Goal: Task Accomplishment & Management: Complete application form

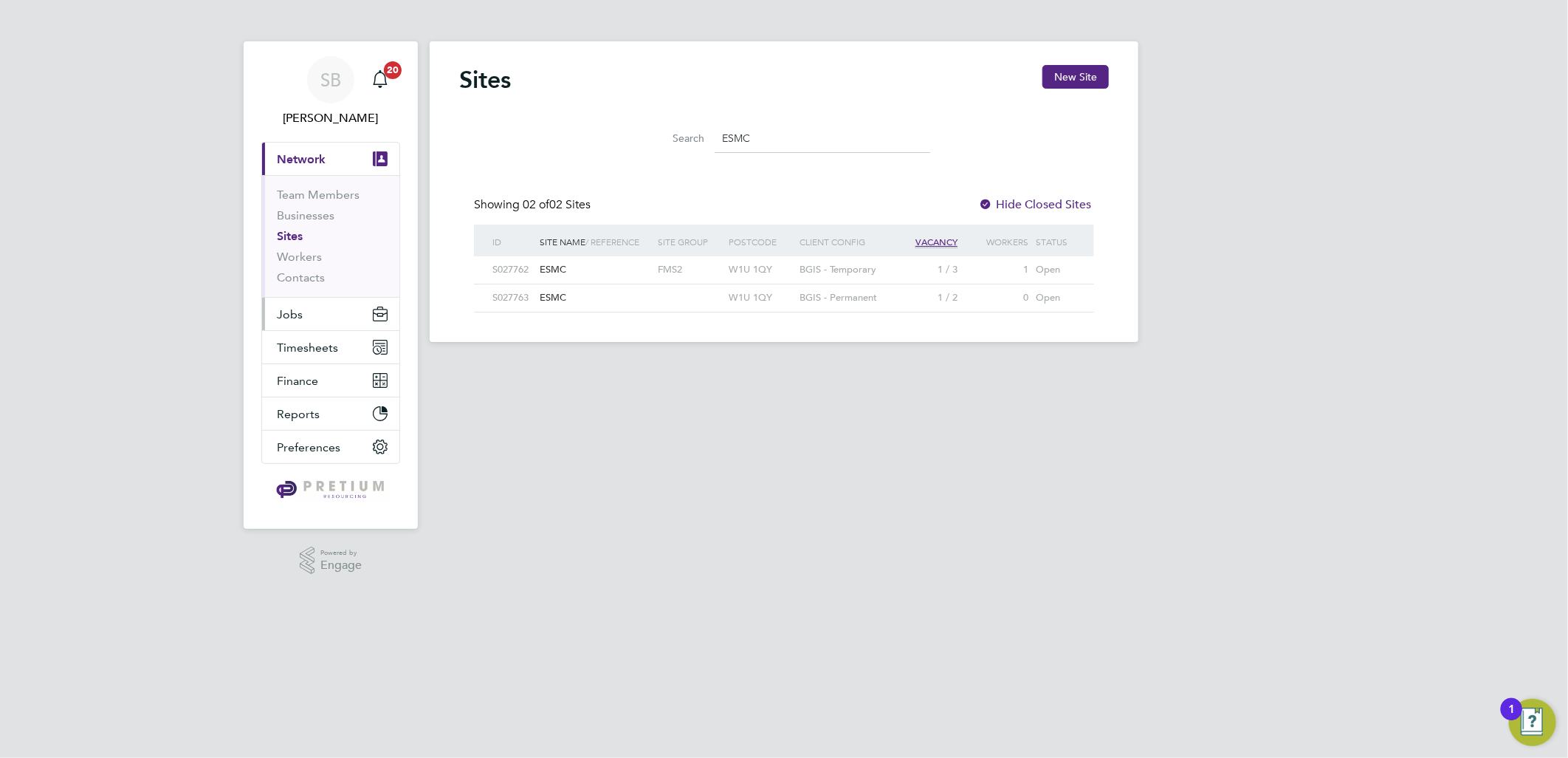
click at [316, 311] on button "Jobs" at bounding box center [331, 313] width 137 height 32
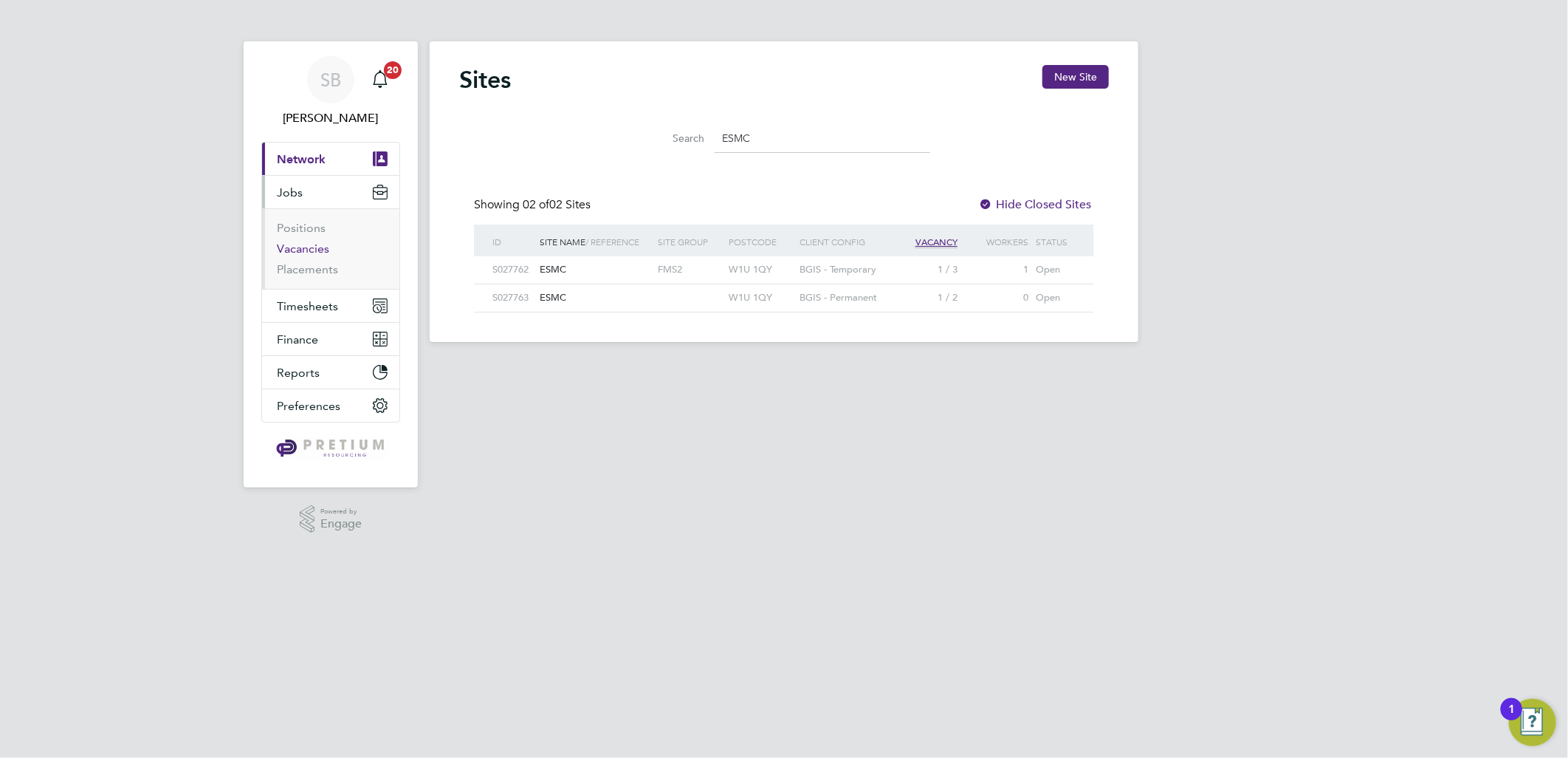
click at [305, 242] on link "Vacancies" at bounding box center [302, 249] width 52 height 14
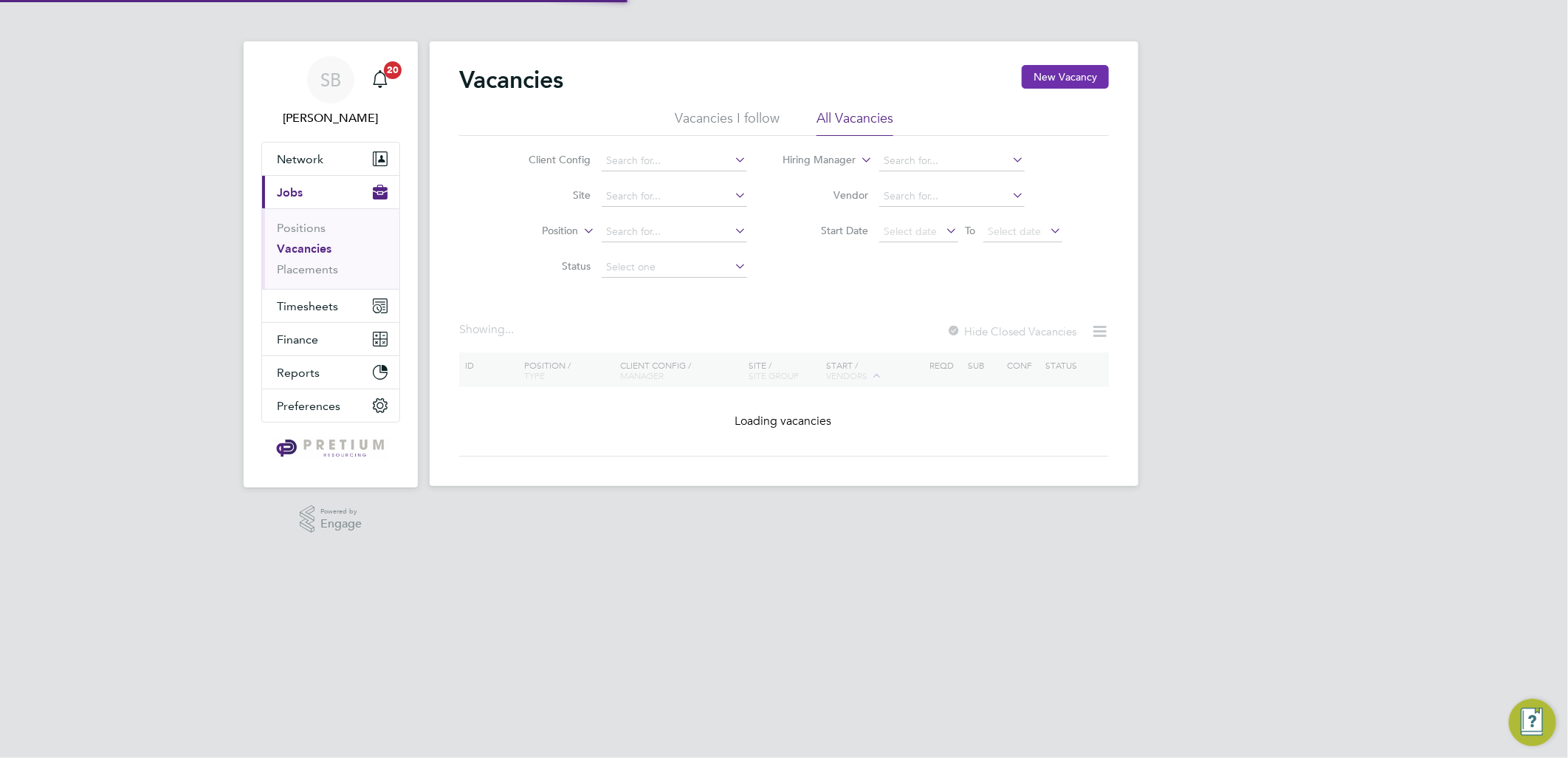
click at [1027, 75] on button "New Vacancy" at bounding box center [1065, 76] width 87 height 24
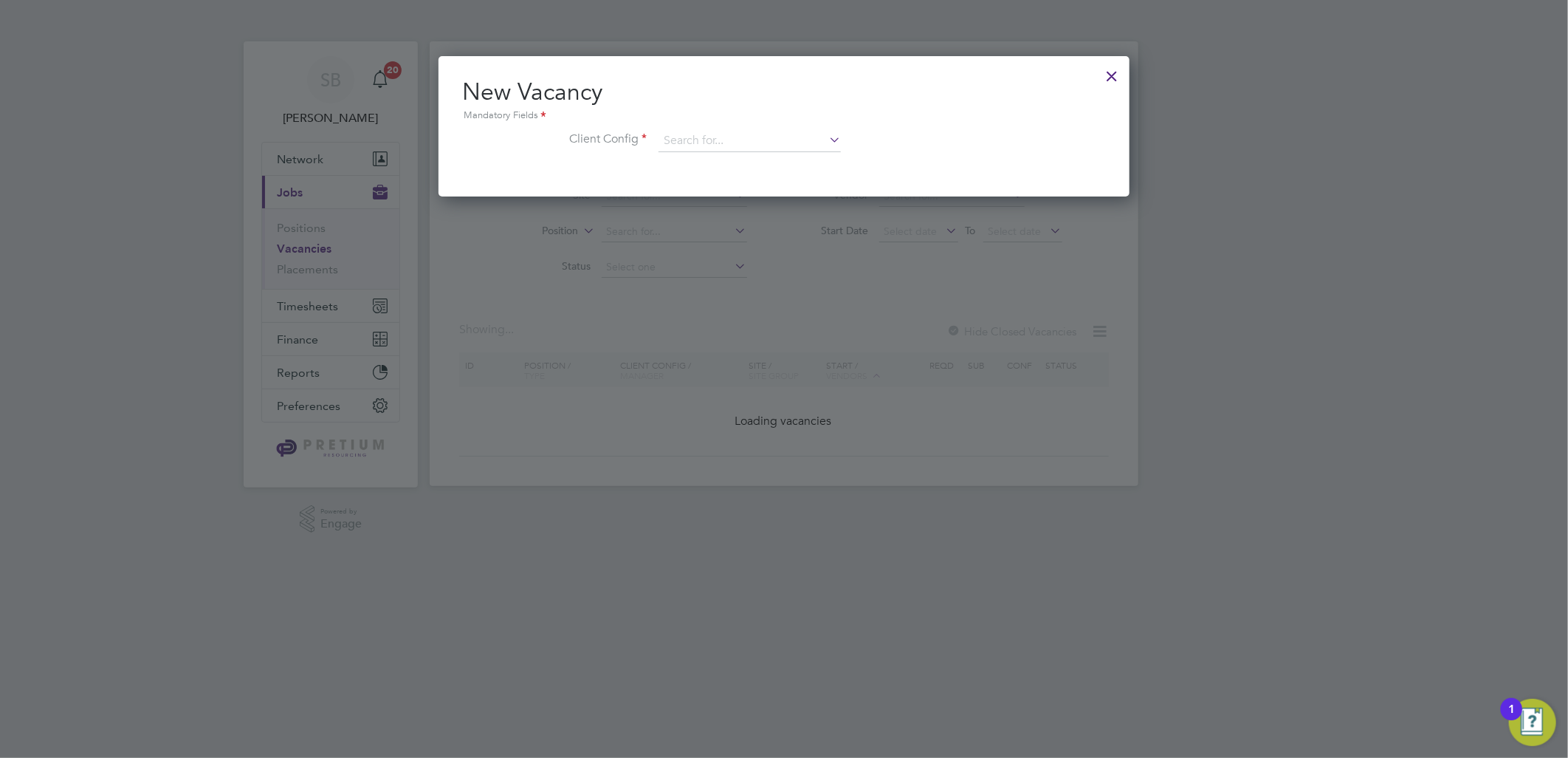
scroll to position [139, 691]
click at [714, 133] on div "New Vacancy Mandatory Fields Client Config" at bounding box center [784, 122] width 644 height 90
click at [719, 138] on input at bounding box center [749, 141] width 182 height 22
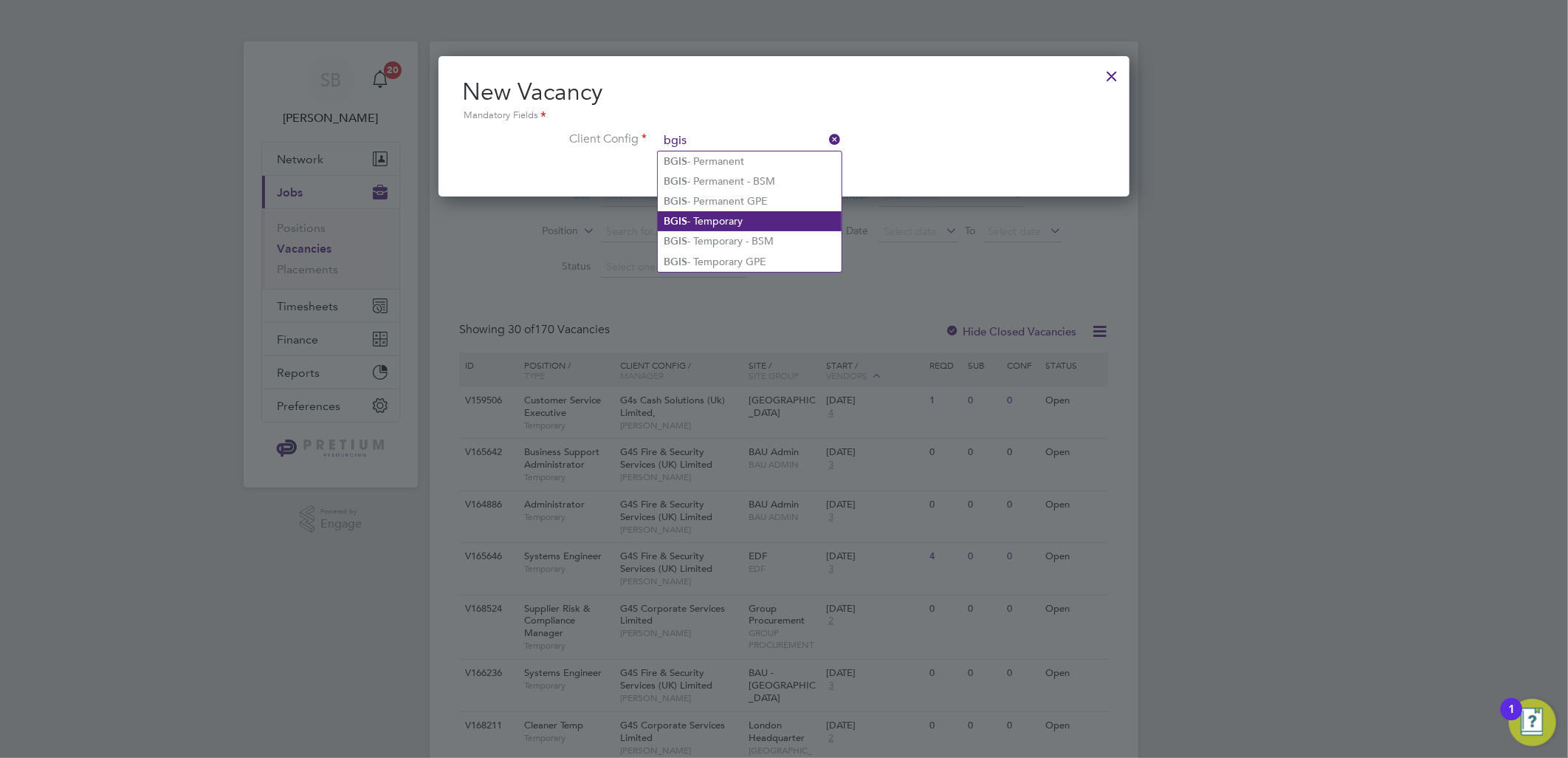
click at [739, 215] on li "BGIS - Temporary" at bounding box center [749, 221] width 184 height 20
type input "BGIS - Temporary"
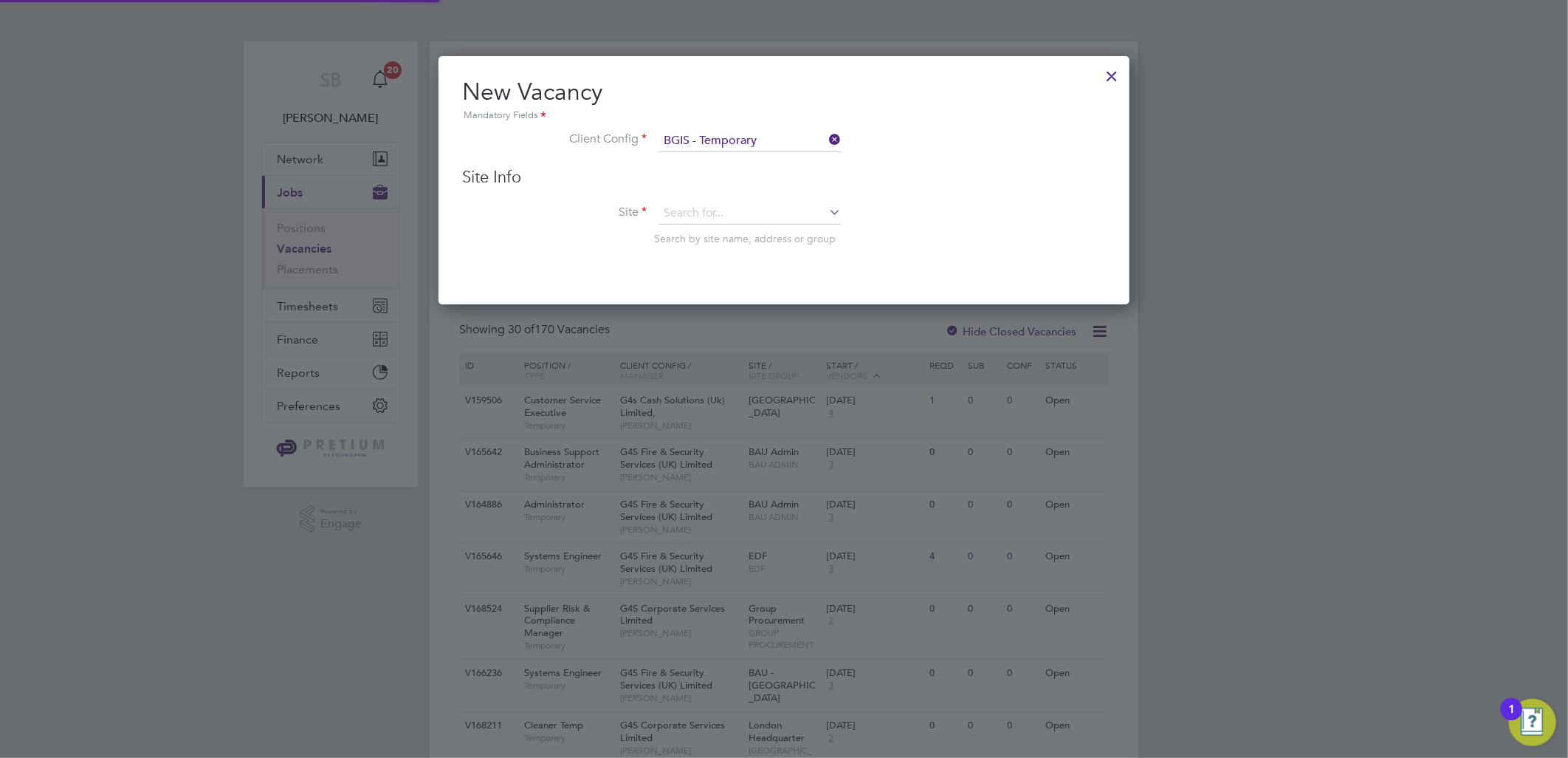
click at [709, 200] on div "Site Info Site Search by site name, address or group" at bounding box center [784, 221] width 644 height 109
click at [718, 207] on input at bounding box center [749, 213] width 182 height 22
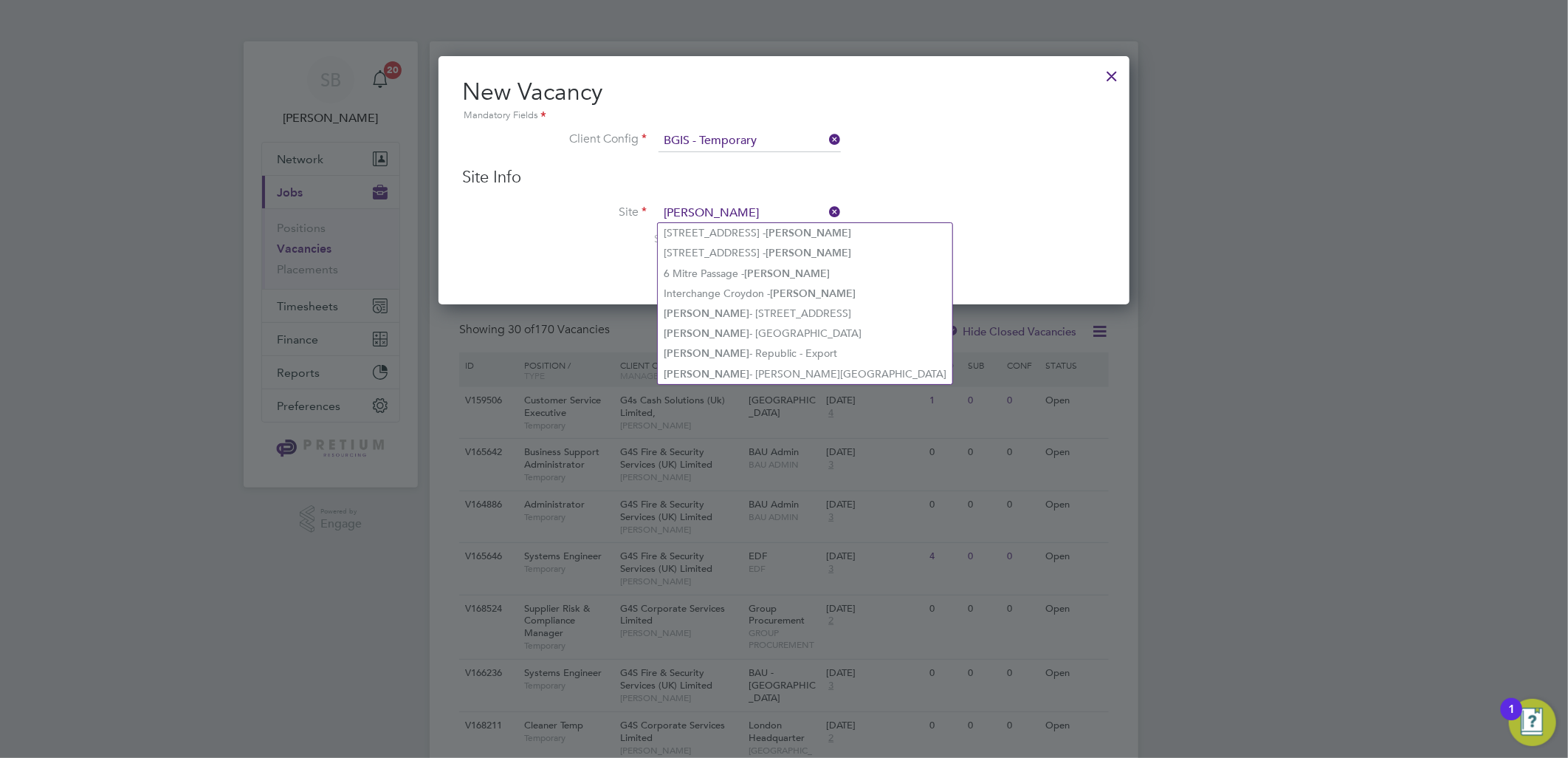
type input "workman"
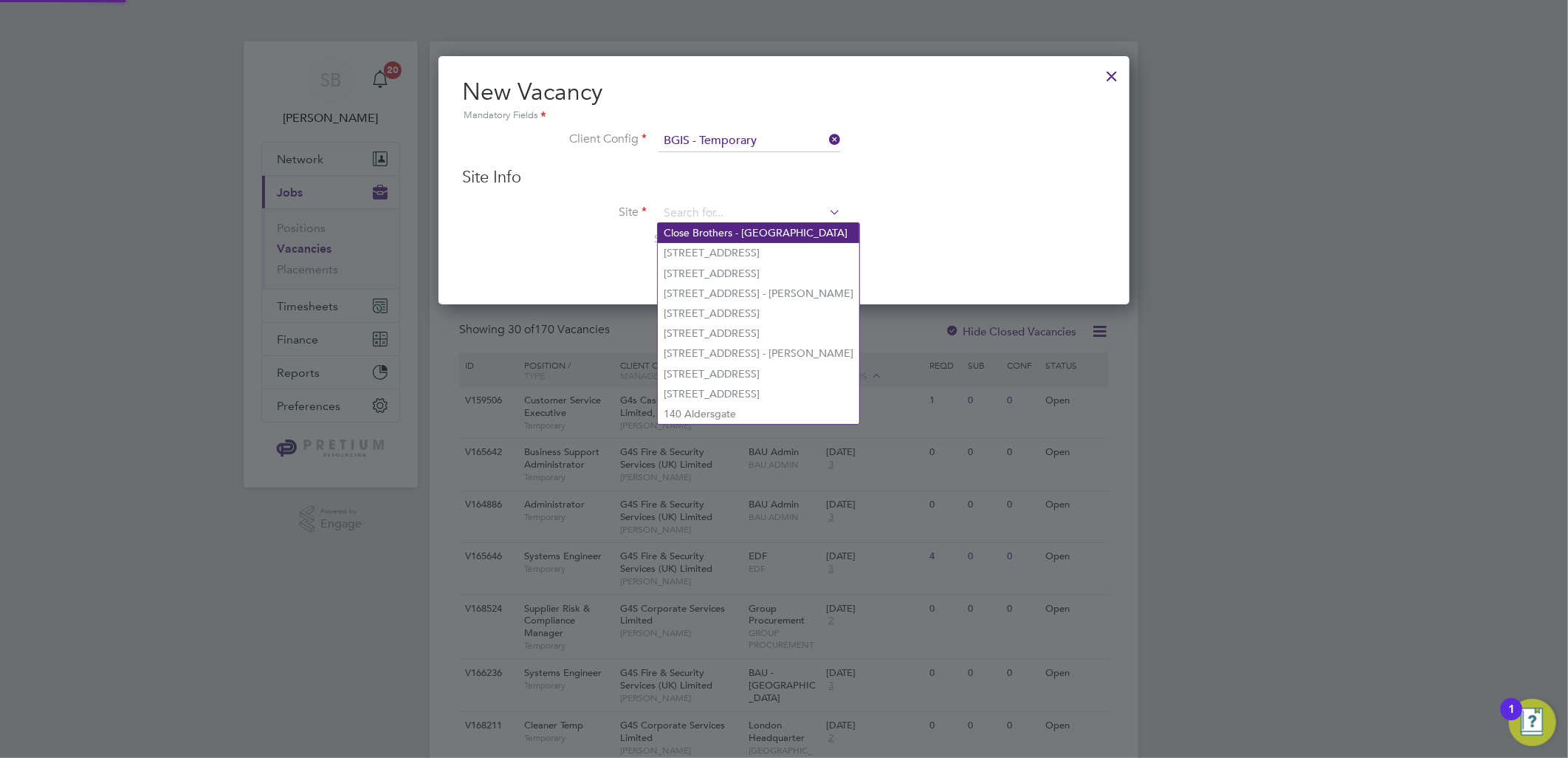
paste input "Republic"
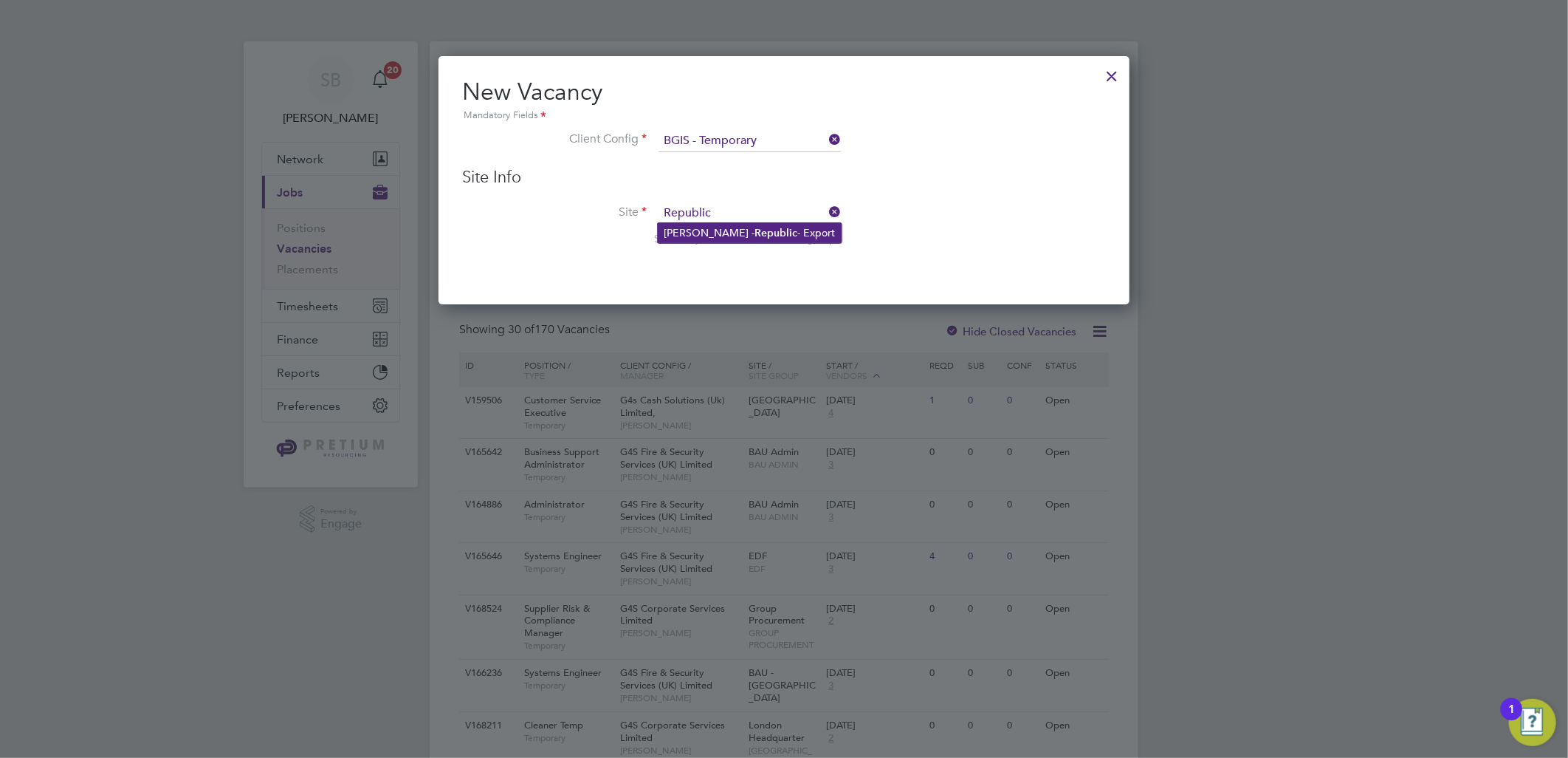
click at [754, 233] on b "Republic" at bounding box center [776, 233] width 43 height 12
type input "[PERSON_NAME] - Republic - Export"
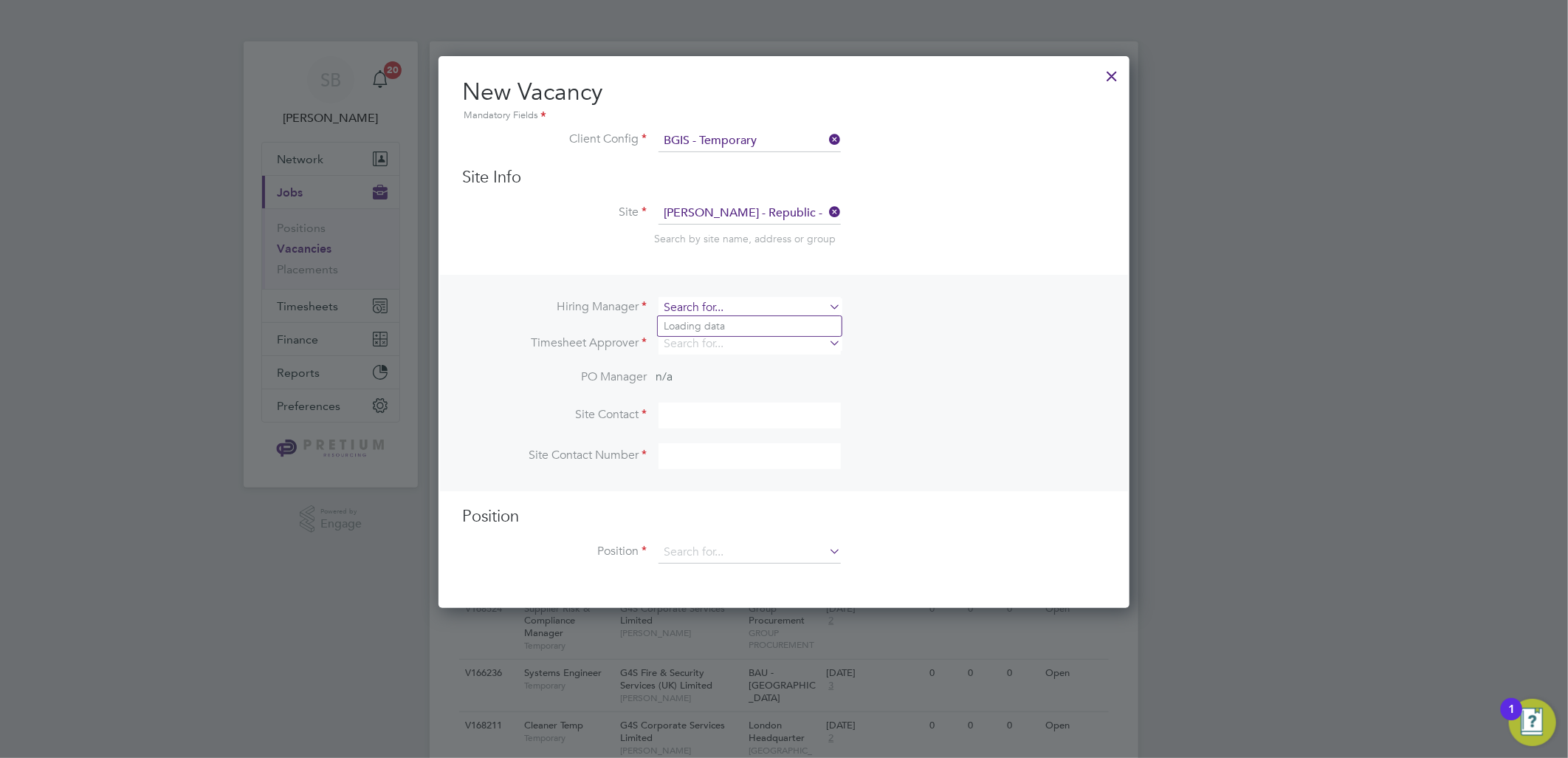
click at [717, 306] on input at bounding box center [749, 307] width 182 height 22
click at [734, 337] on li "Dav inia Vassel" at bounding box center [749, 347] width 184 height 20
type input "[PERSON_NAME]"
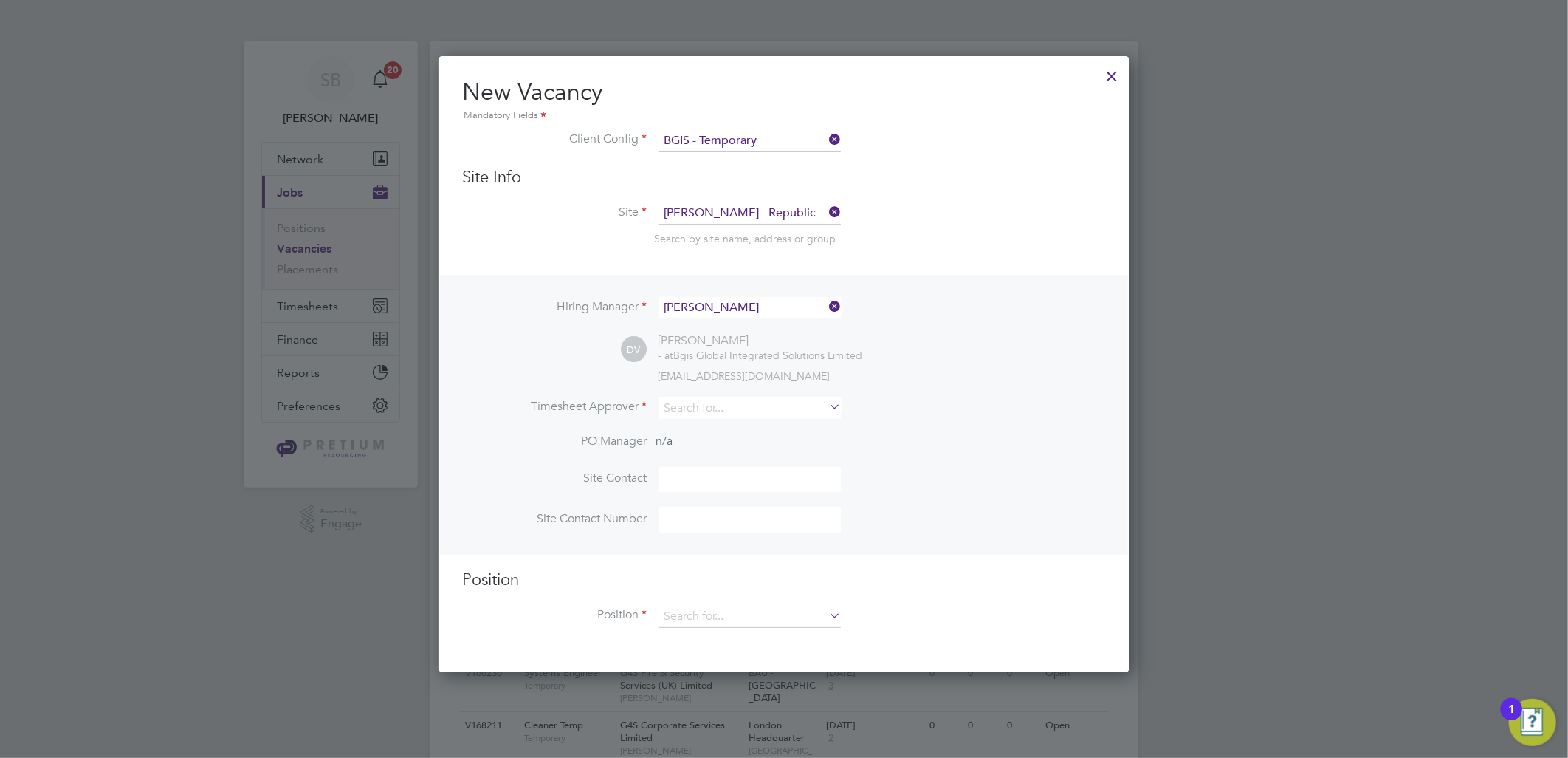
scroll to position [614, 691]
click at [735, 401] on input at bounding box center [749, 408] width 182 height 22
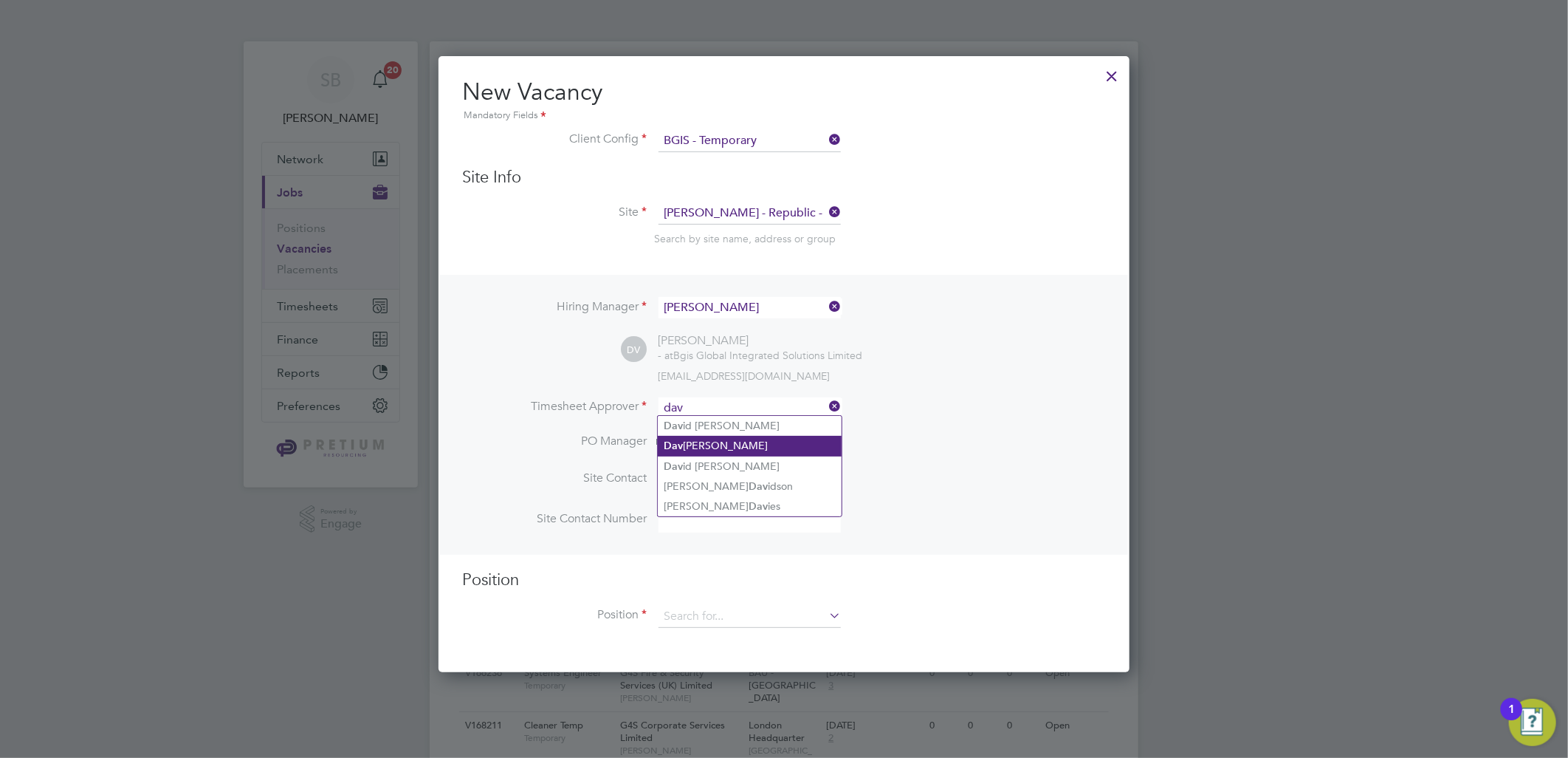
click at [731, 446] on li "Dav inia Vassel" at bounding box center [749, 446] width 184 height 20
type input "[PERSON_NAME]"
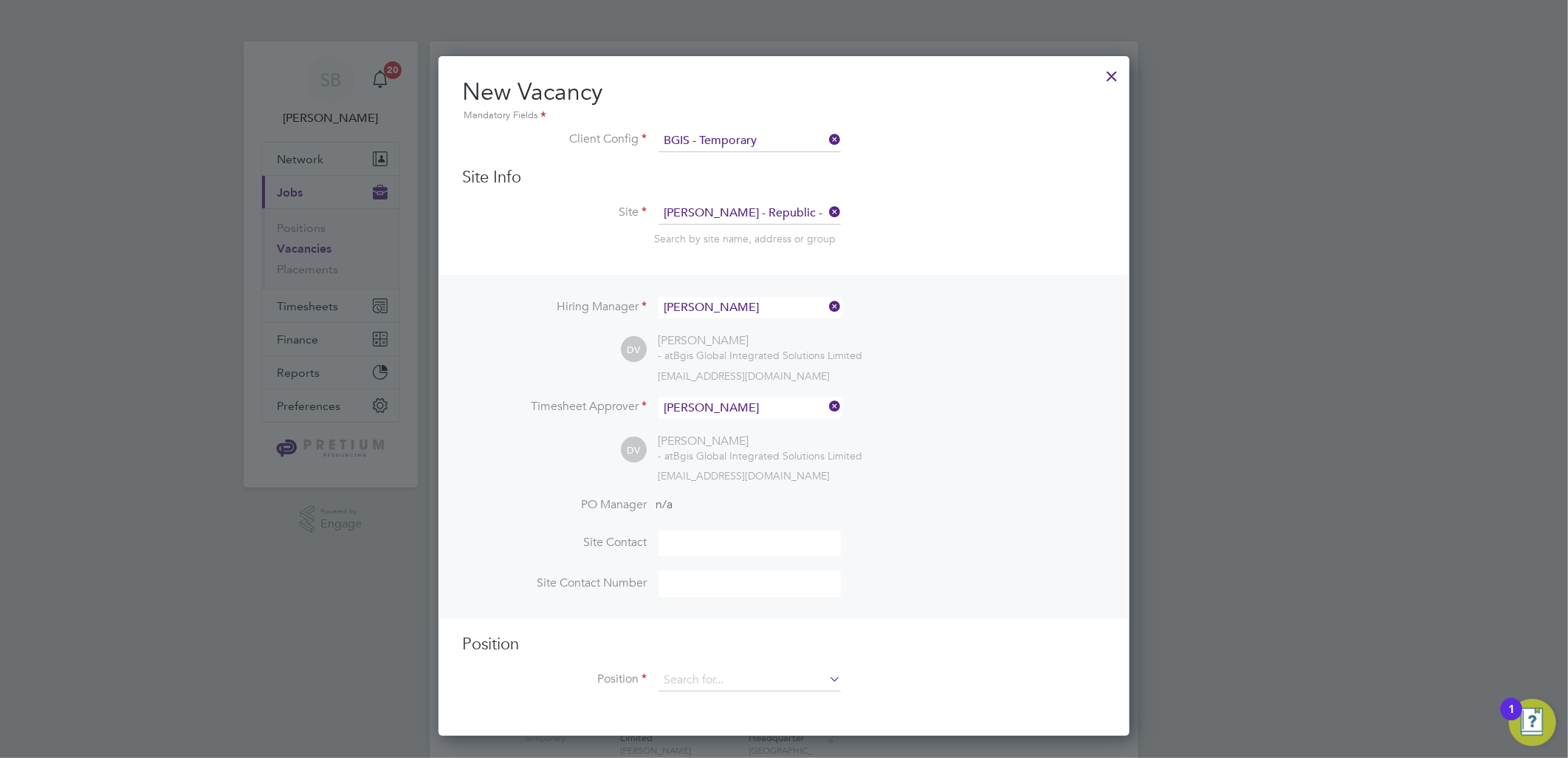
scroll to position [246, 0]
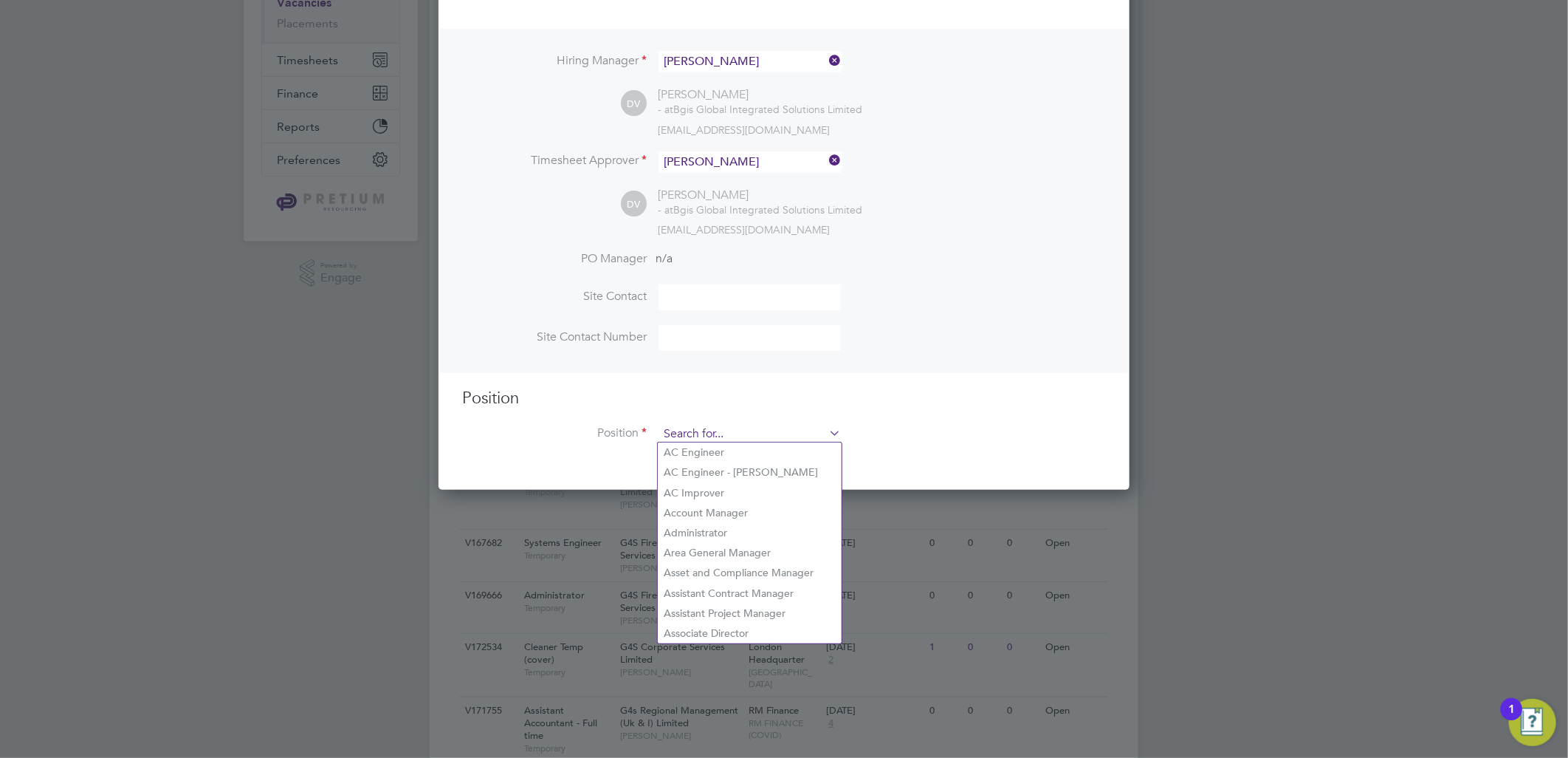
click at [709, 426] on input at bounding box center [749, 434] width 182 height 22
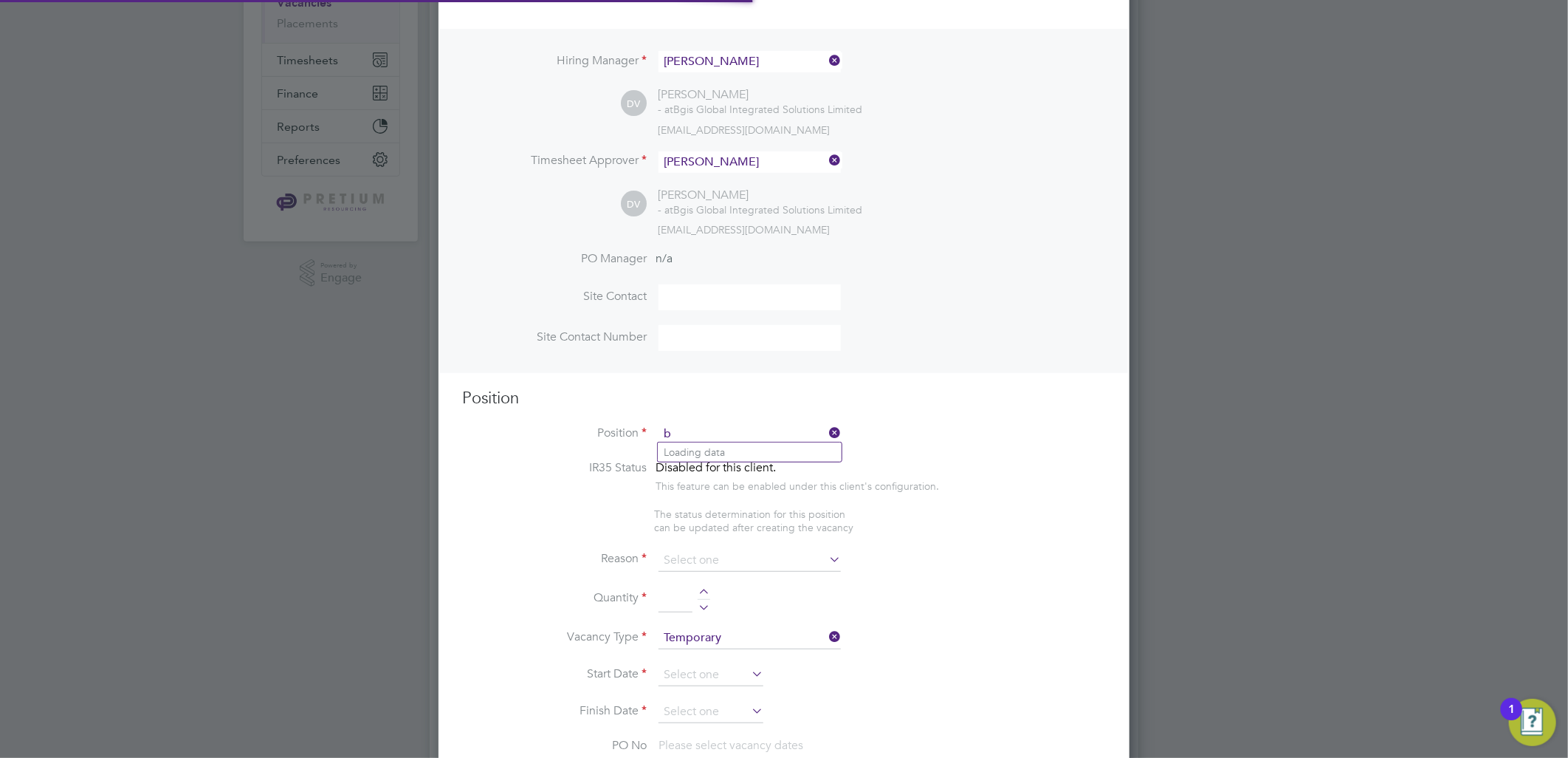
scroll to position [2281, 691]
click at [699, 460] on li "Build ing Services Engineer" at bounding box center [749, 452] width 184 height 20
type input "Building Services Engineer"
type textarea "To ensure all environmental conditions are maintained at all times with regard …"
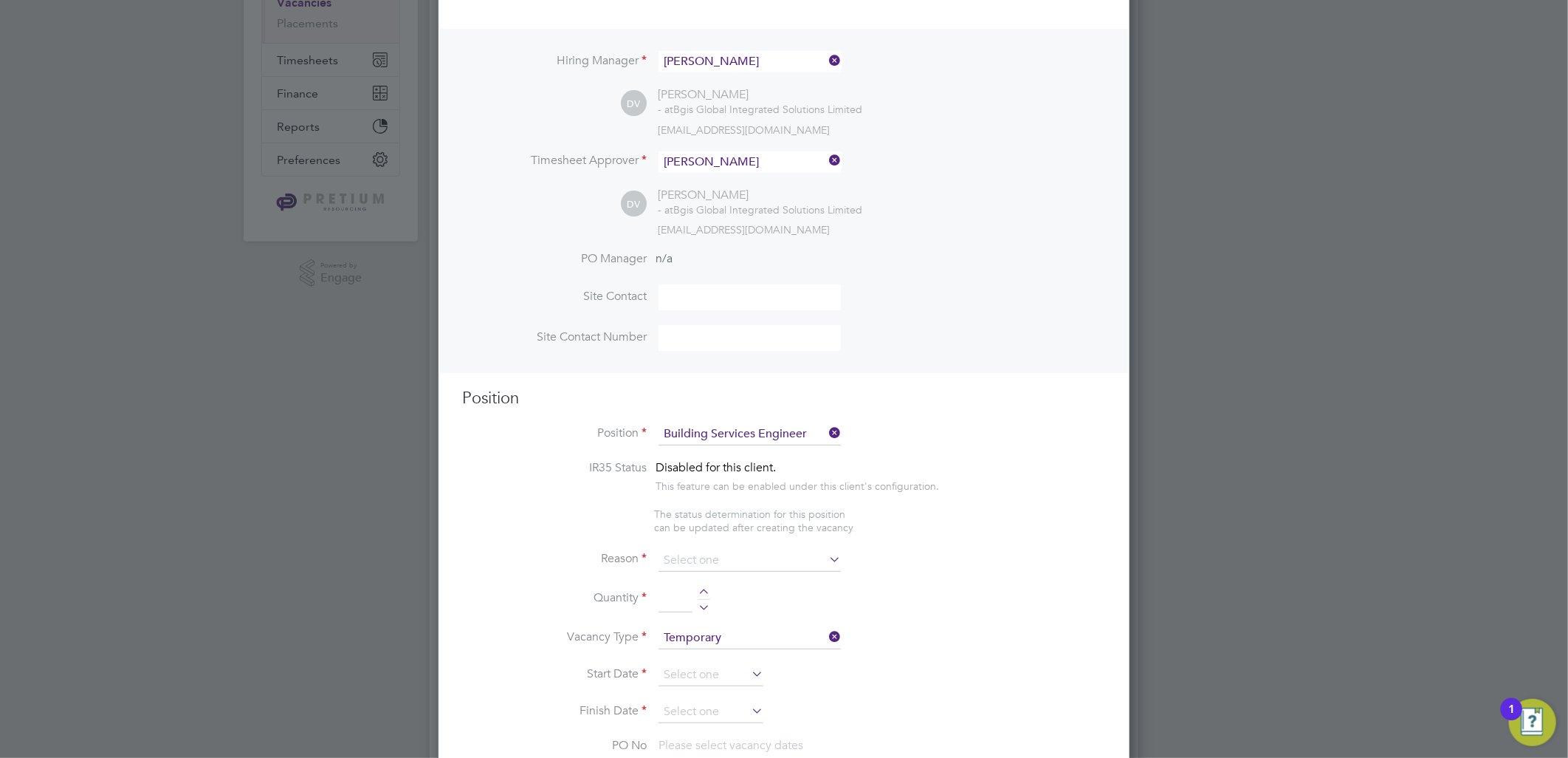
drag, startPoint x: 699, startPoint y: 557, endPoint x: 705, endPoint y: 575, distance: 19.0
click at [699, 557] on input at bounding box center [749, 560] width 182 height 22
drag, startPoint x: 698, startPoint y: 599, endPoint x: 676, endPoint y: 591, distance: 23.4
click at [695, 600] on li "Holiday" at bounding box center [749, 596] width 184 height 19
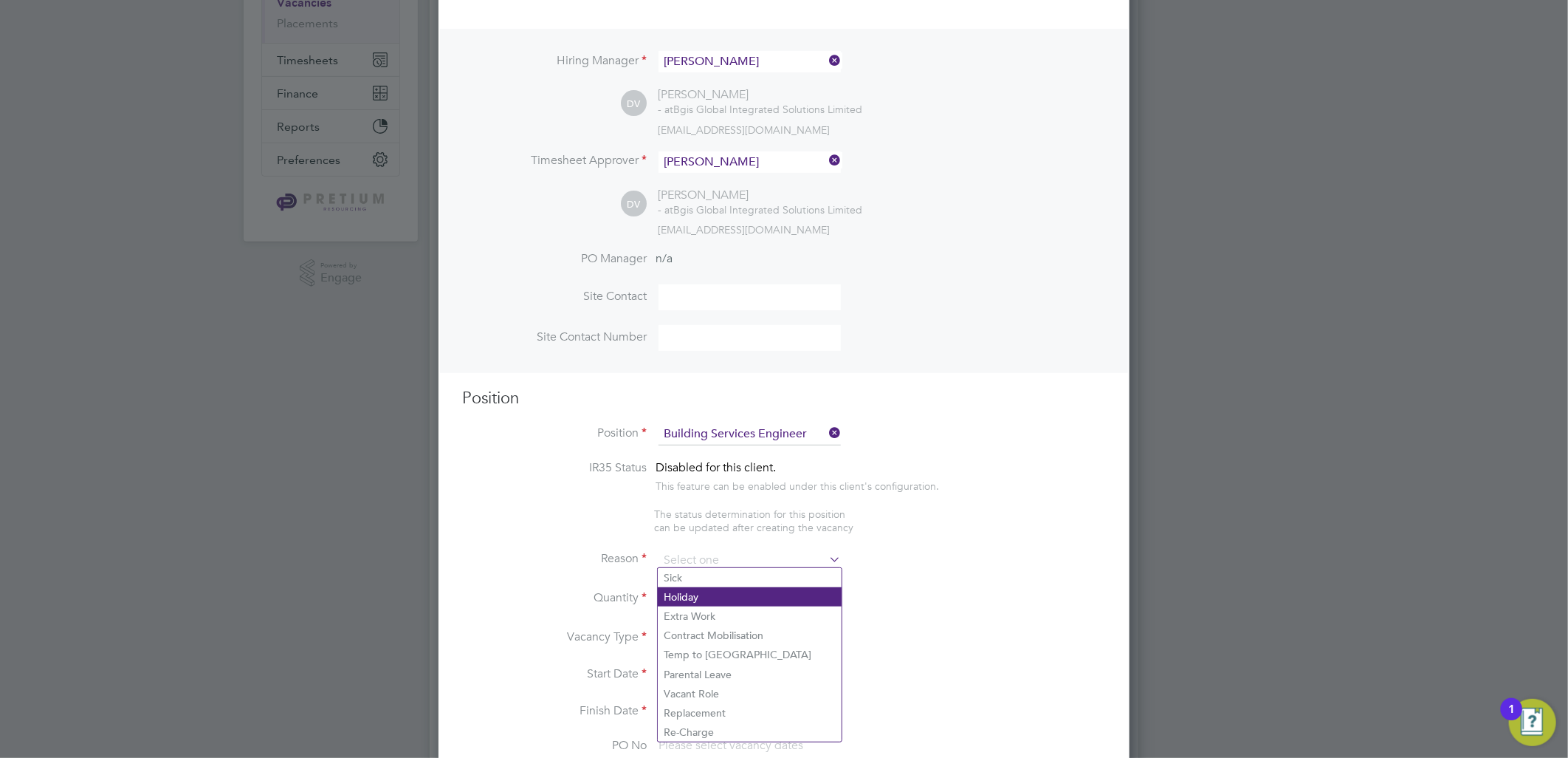
type input "Holiday"
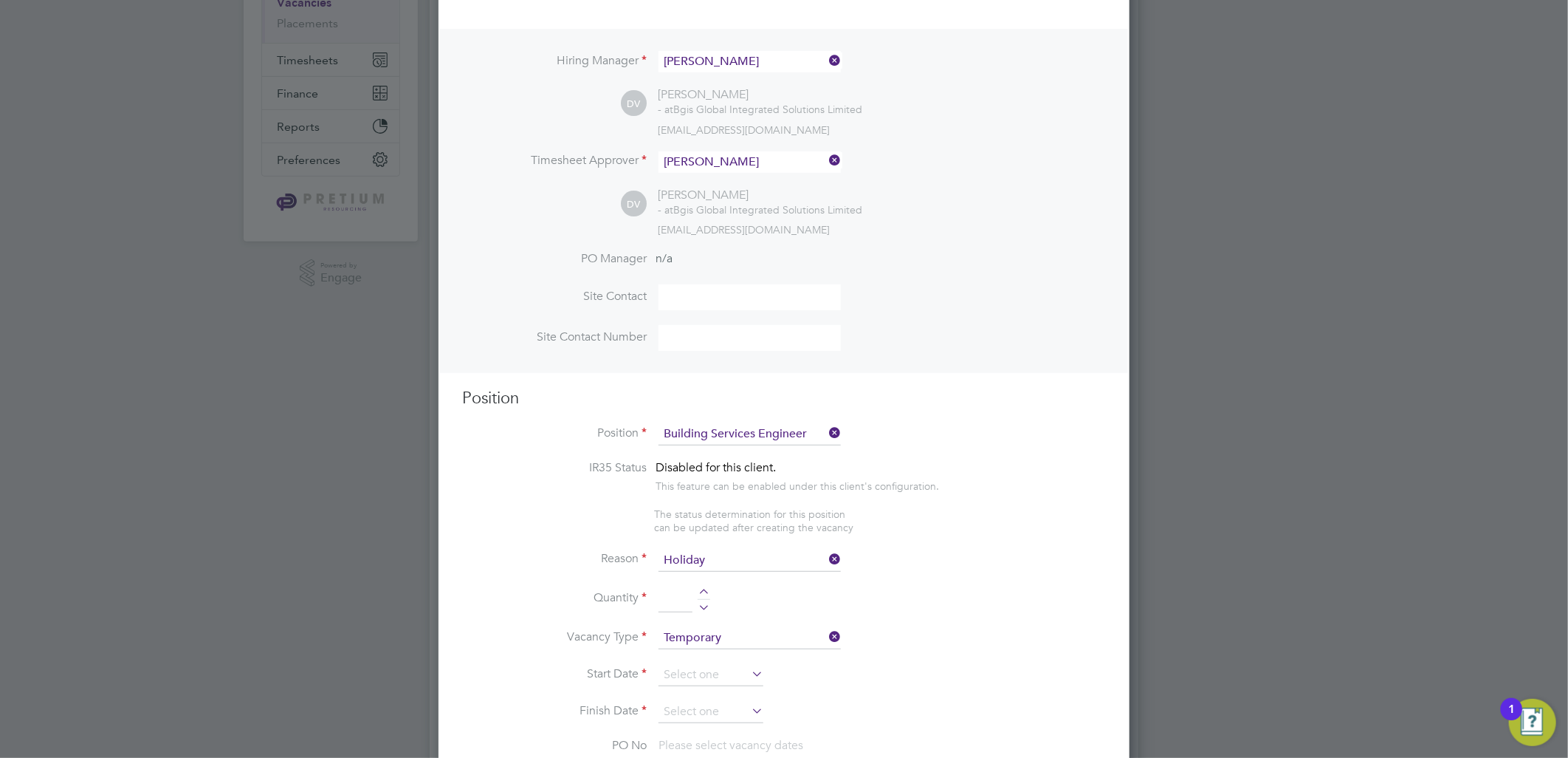
click at [676, 591] on input at bounding box center [675, 600] width 34 height 27
type input "1"
click at [767, 598] on li "Quantity 1" at bounding box center [784, 607] width 644 height 41
click at [680, 664] on input at bounding box center [710, 675] width 105 height 22
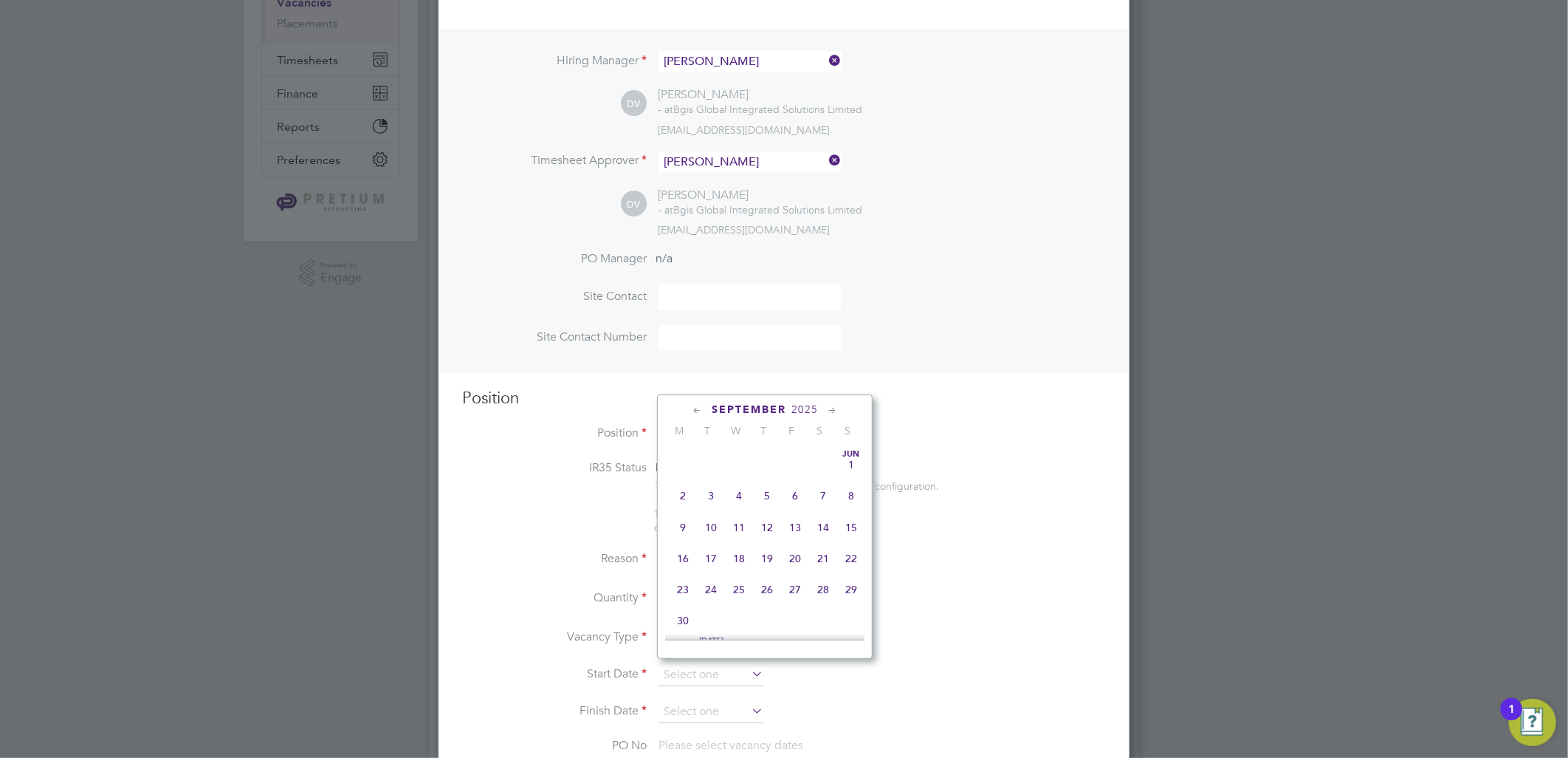
scroll to position [443, 0]
click at [685, 534] on span "Sep 1" at bounding box center [683, 520] width 28 height 28
type input "[DATE]"
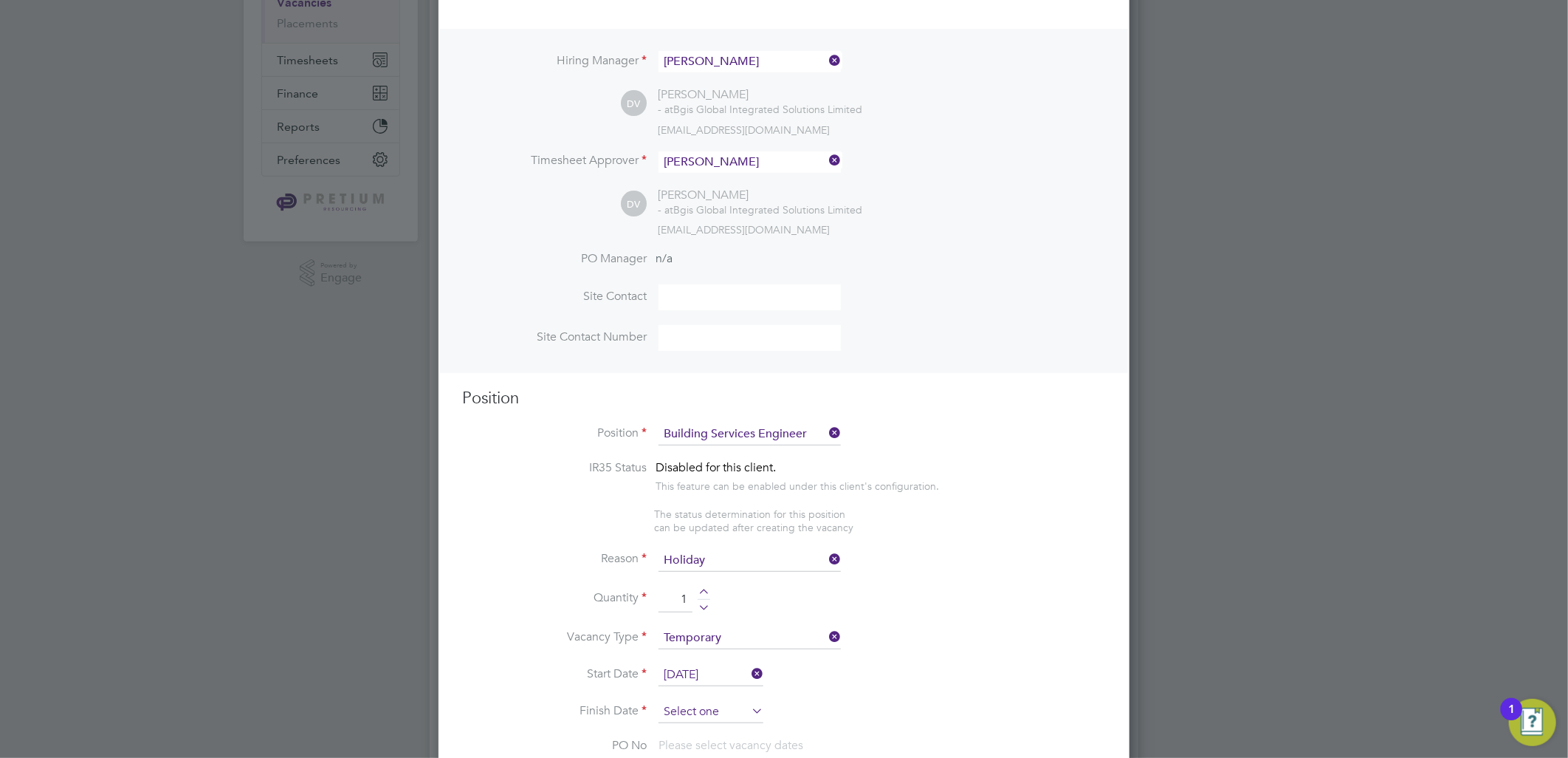
click at [668, 707] on input at bounding box center [710, 712] width 105 height 22
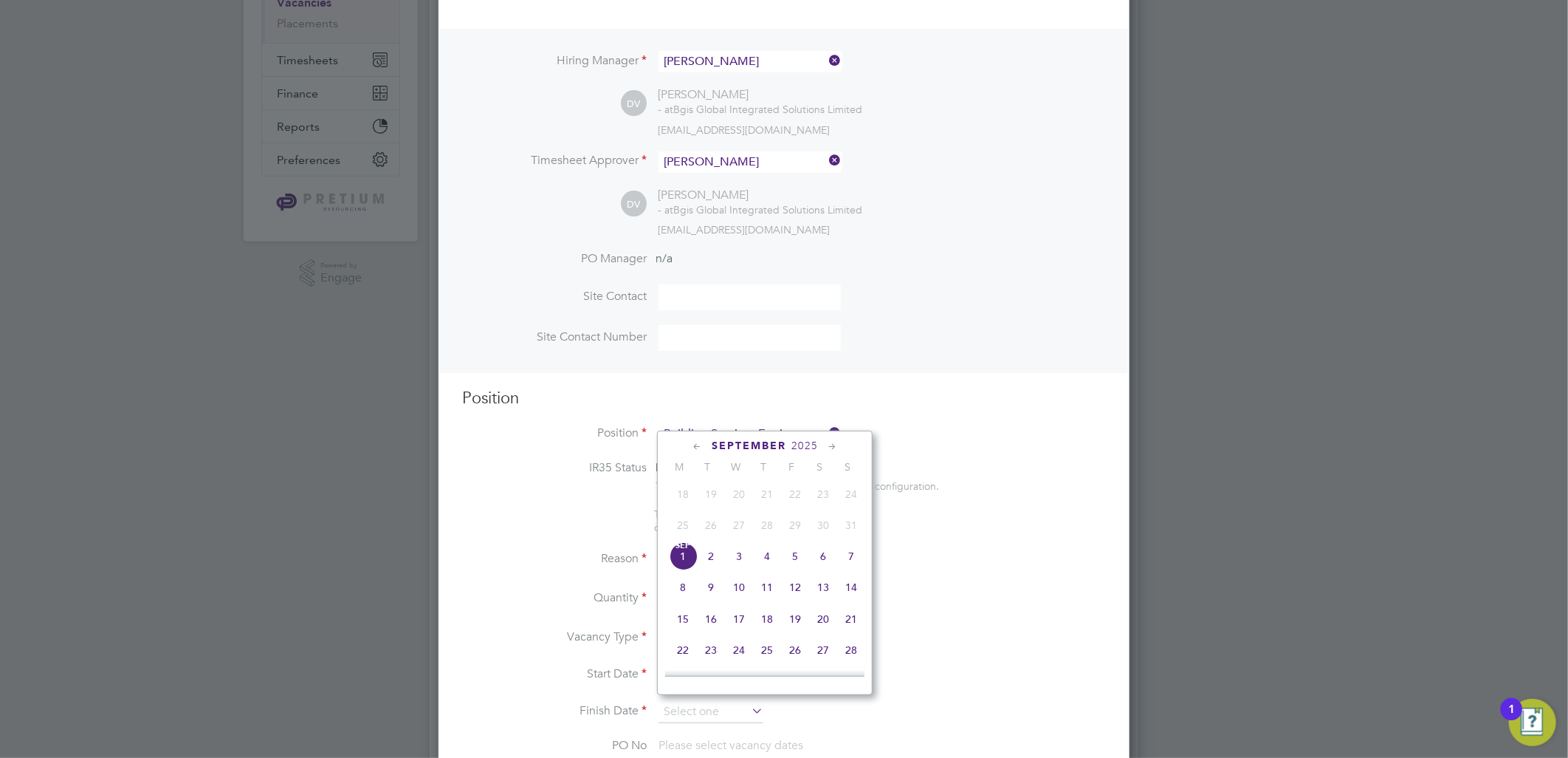
click at [795, 562] on span "5" at bounding box center [795, 556] width 28 height 28
type input "[DATE]"
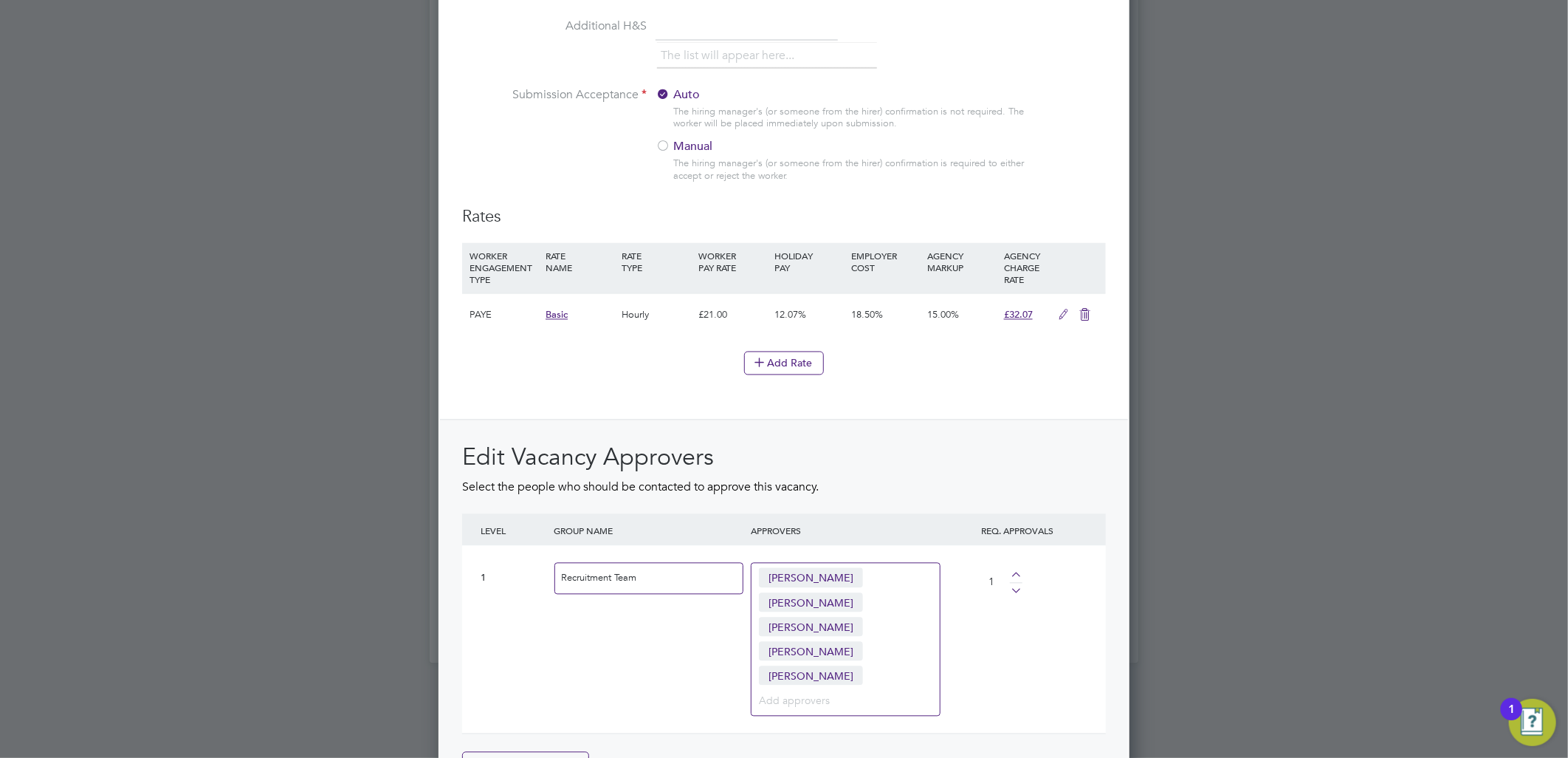
scroll to position [1790, 0]
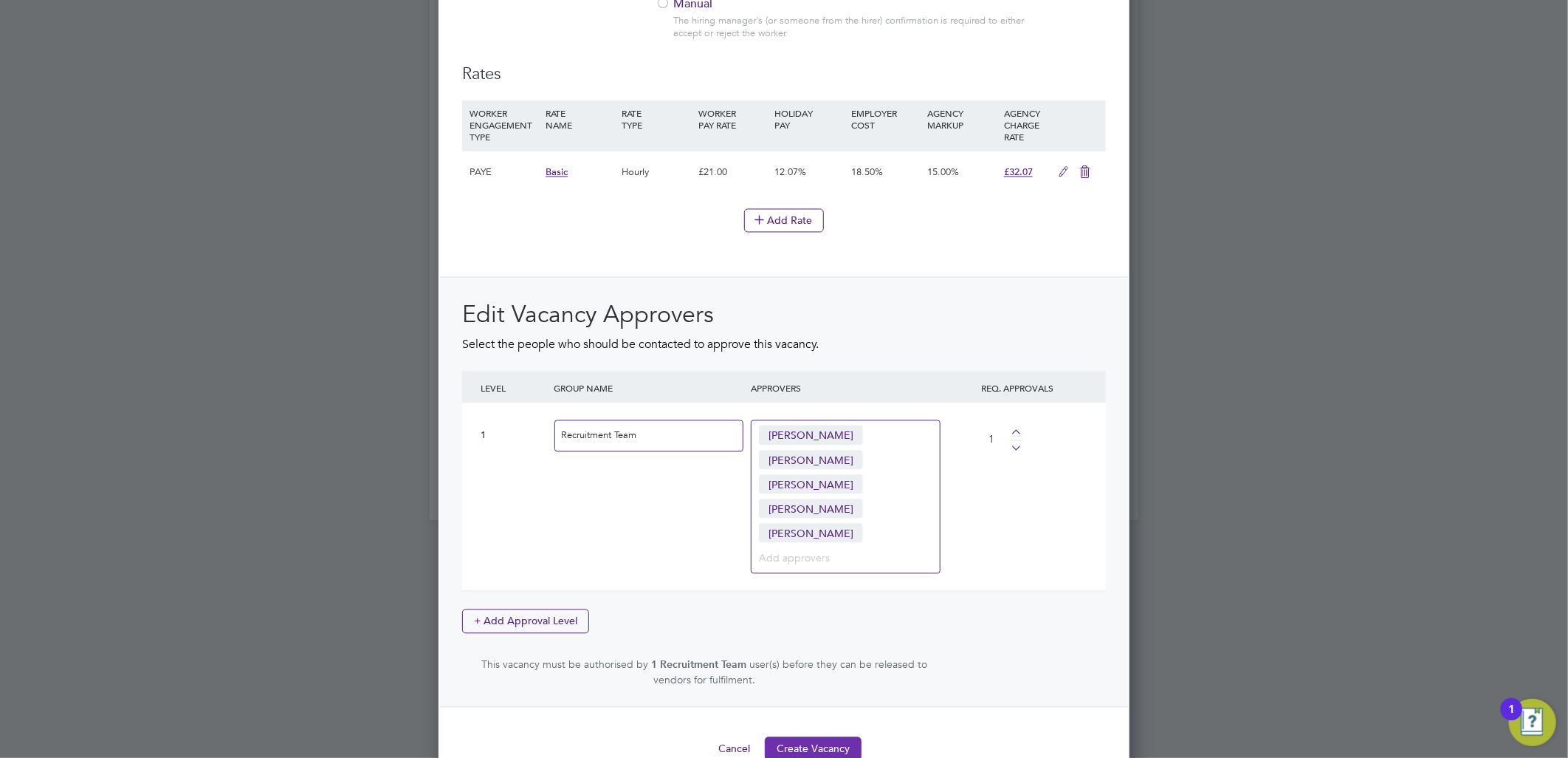
click at [816, 736] on button "Create Vacancy" at bounding box center [813, 748] width 97 height 24
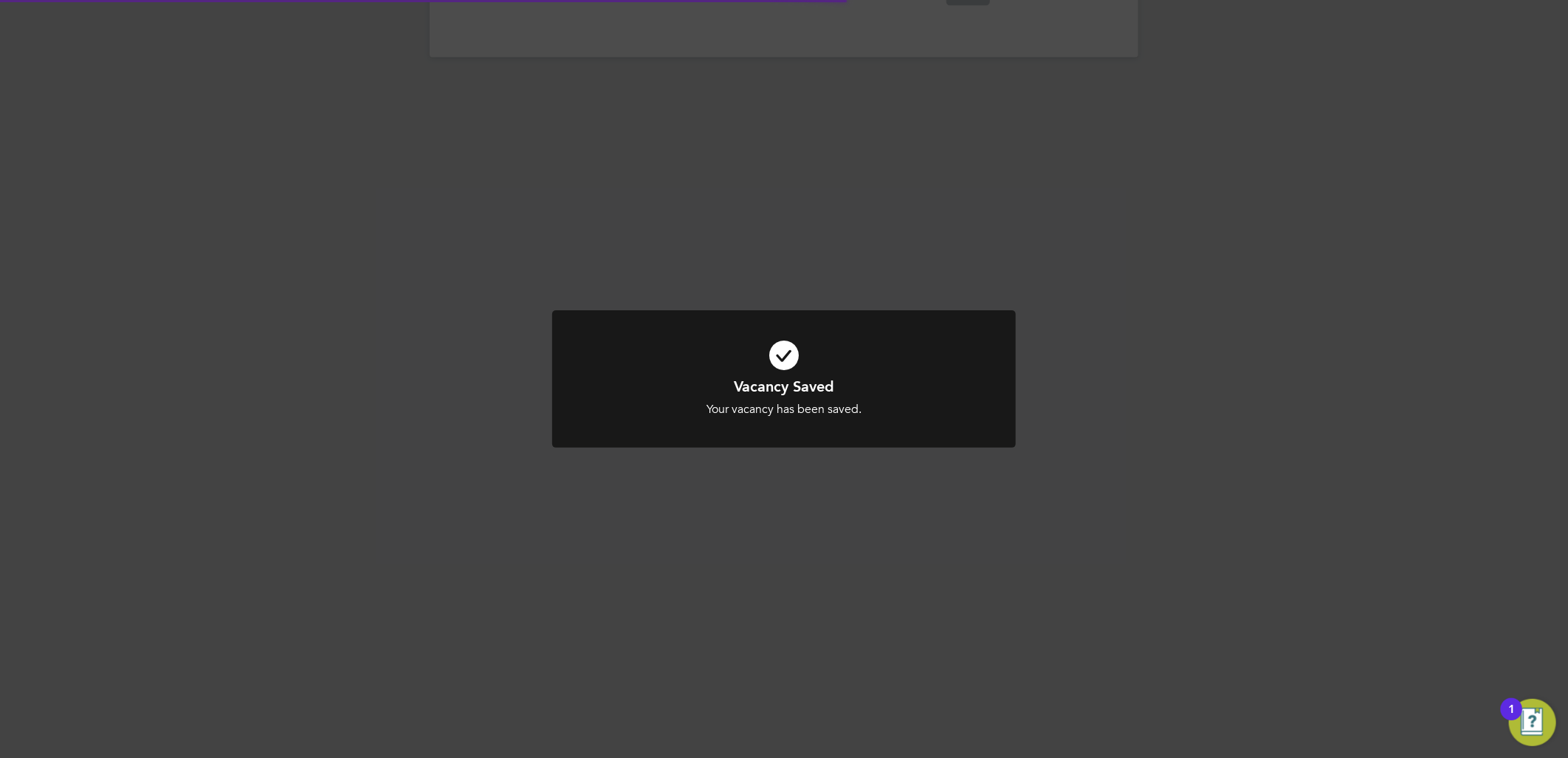
scroll to position [127, 0]
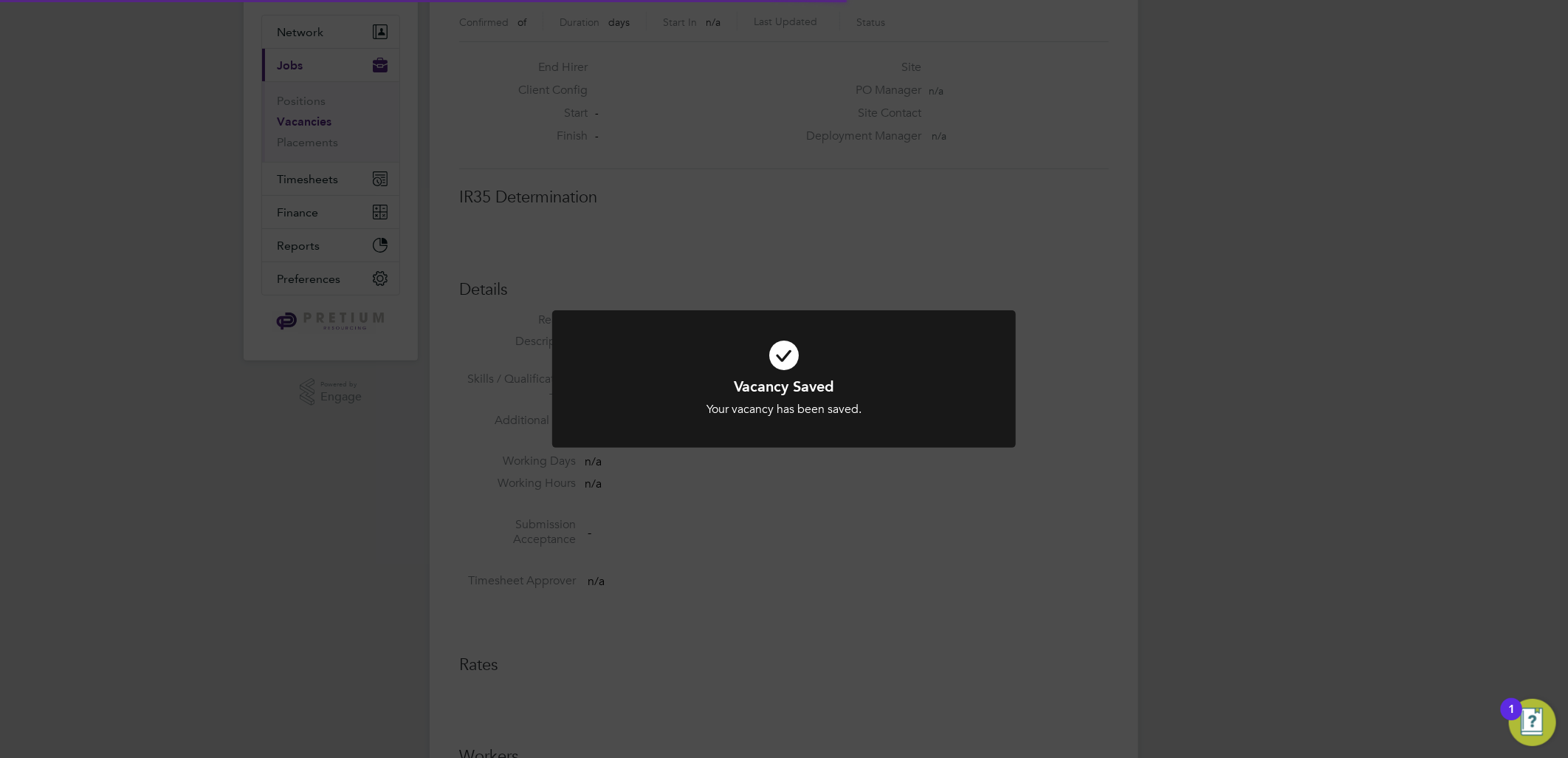
click at [1171, 244] on div "Vacancy Saved Your vacancy has been saved. Cancel Okay" at bounding box center [784, 379] width 1568 height 758
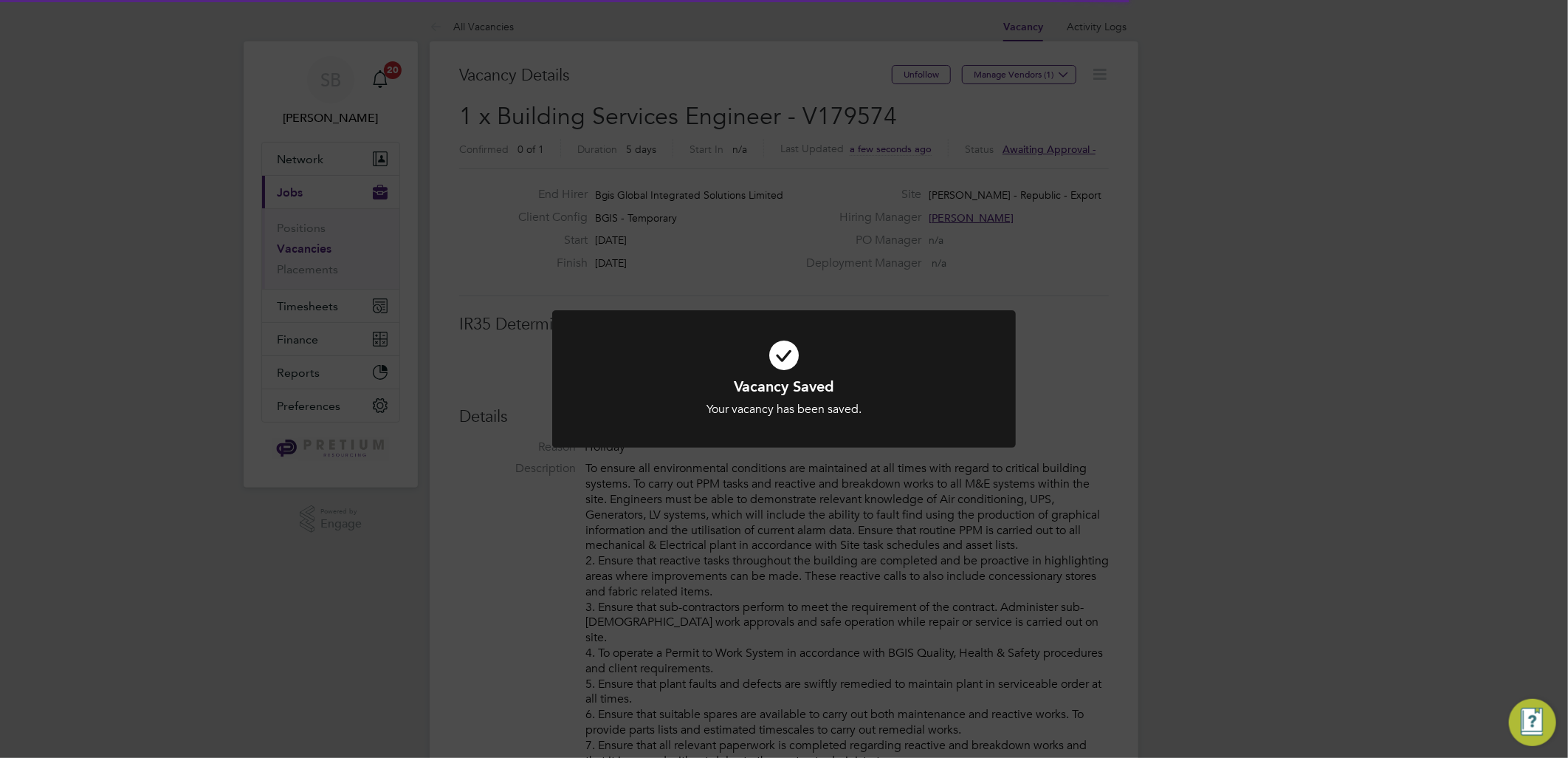
scroll to position [43, 103]
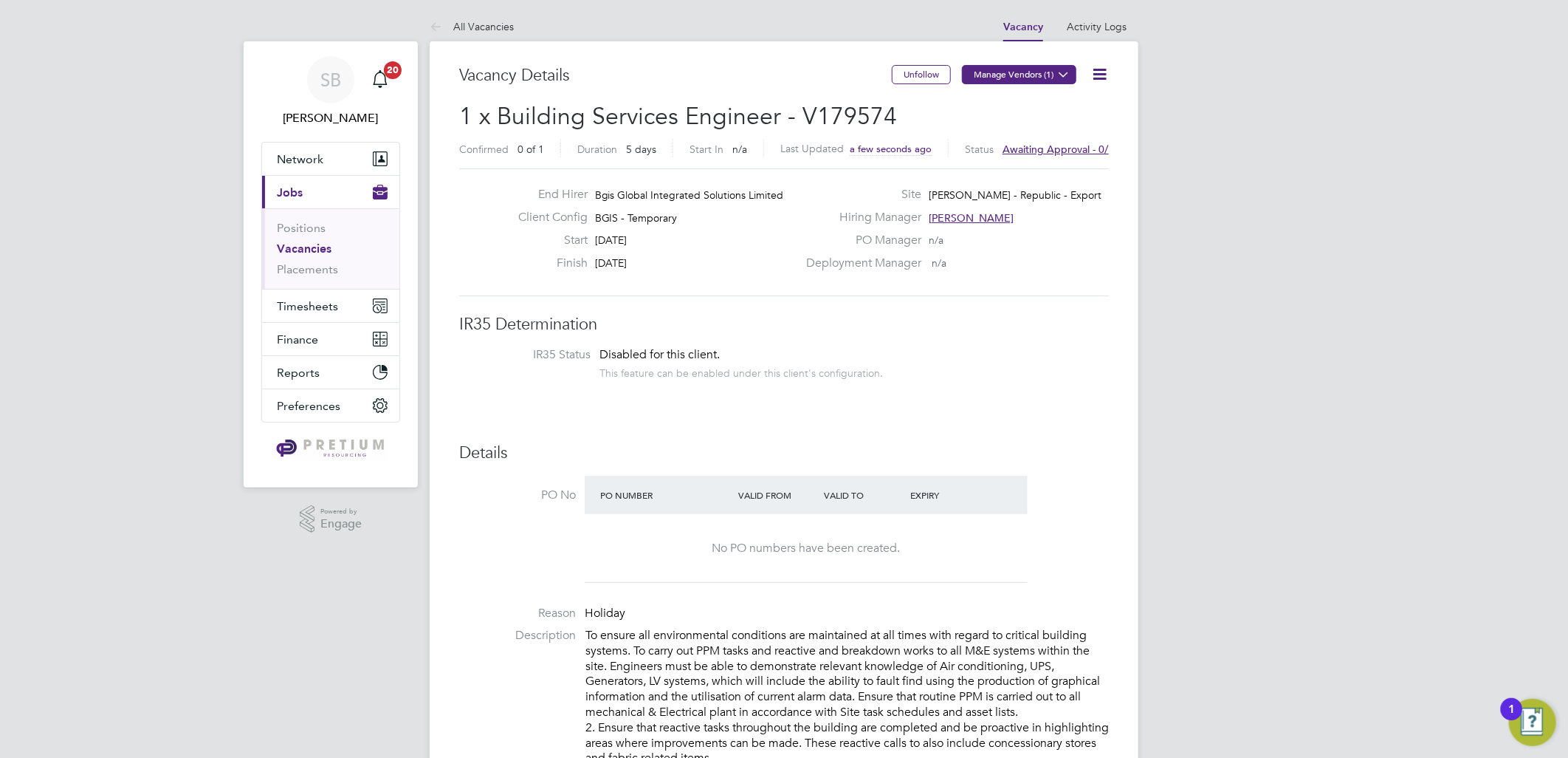
drag, startPoint x: 1012, startPoint y: 89, endPoint x: 998, endPoint y: 78, distance: 17.8
click at [1012, 89] on div "Unfollow Manage Vendors (1)" at bounding box center [1000, 81] width 217 height 34
click at [998, 78] on button "Manage Vendors (1)" at bounding box center [1019, 74] width 114 height 19
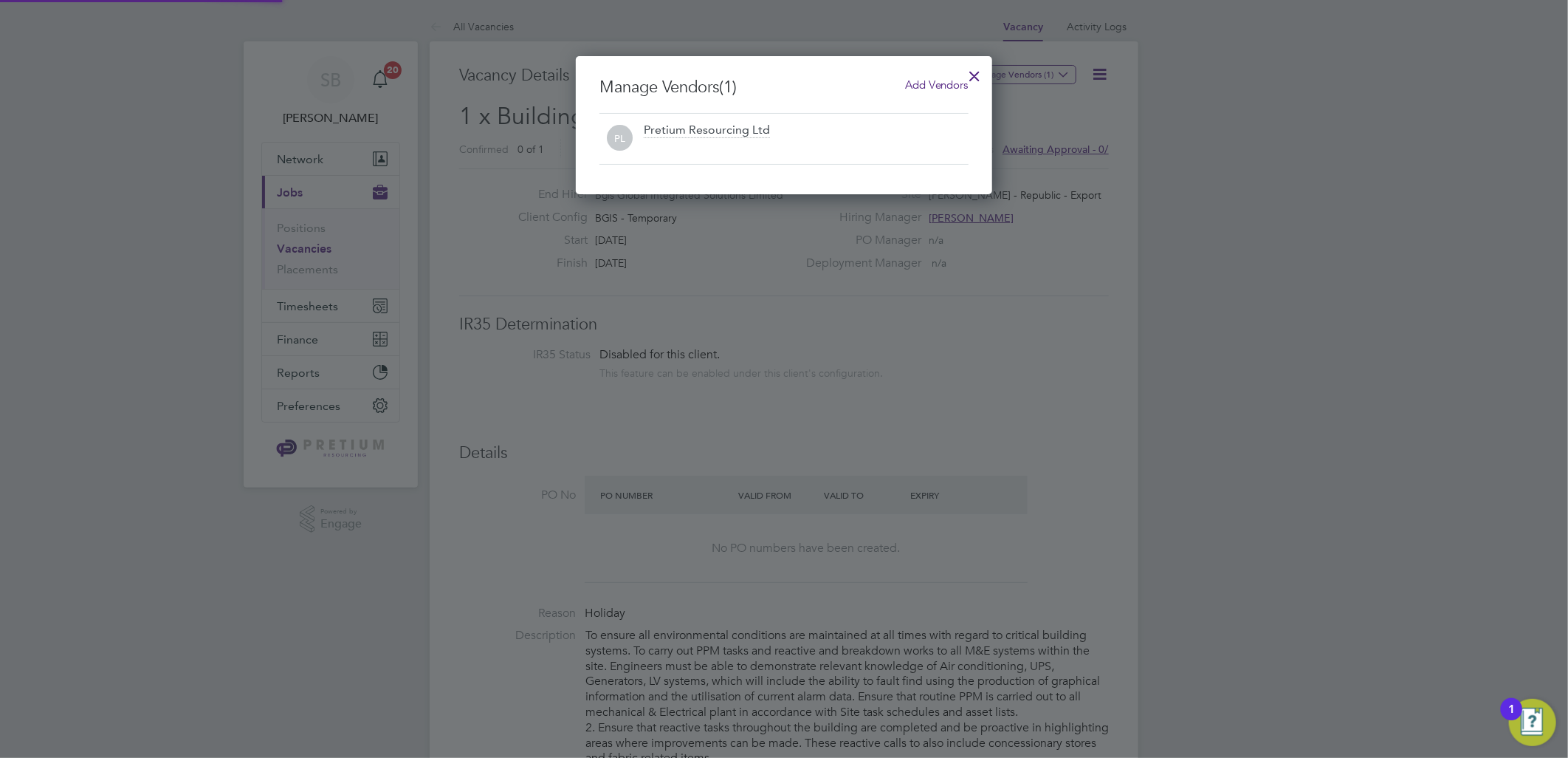
click at [930, 79] on span "Add Vendors" at bounding box center [936, 84] width 64 height 14
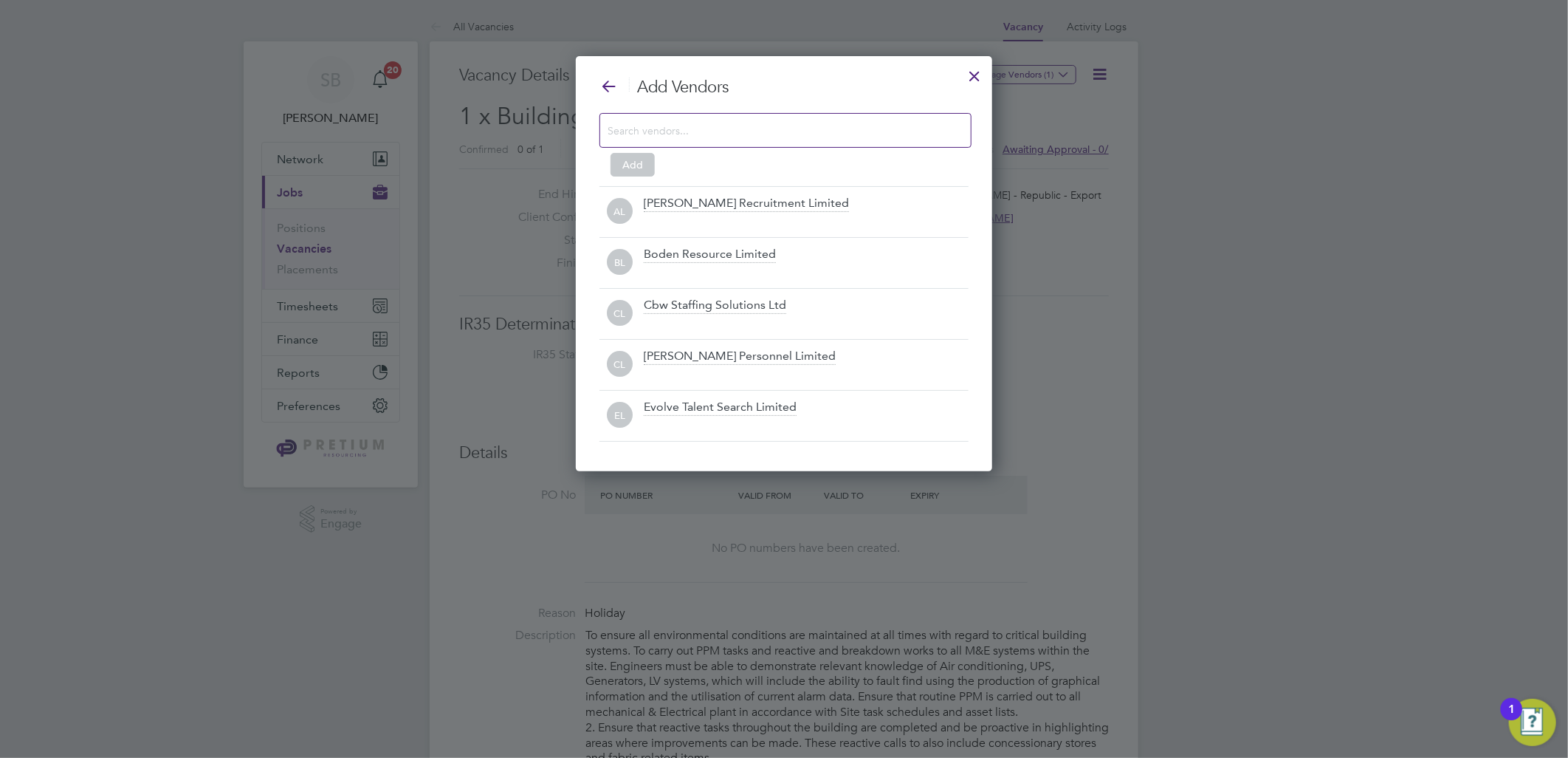
drag, startPoint x: 727, startPoint y: 142, endPoint x: 713, endPoint y: 127, distance: 20.5
click at [721, 133] on div at bounding box center [785, 130] width 372 height 35
click at [713, 127] on input "c" at bounding box center [773, 129] width 332 height 19
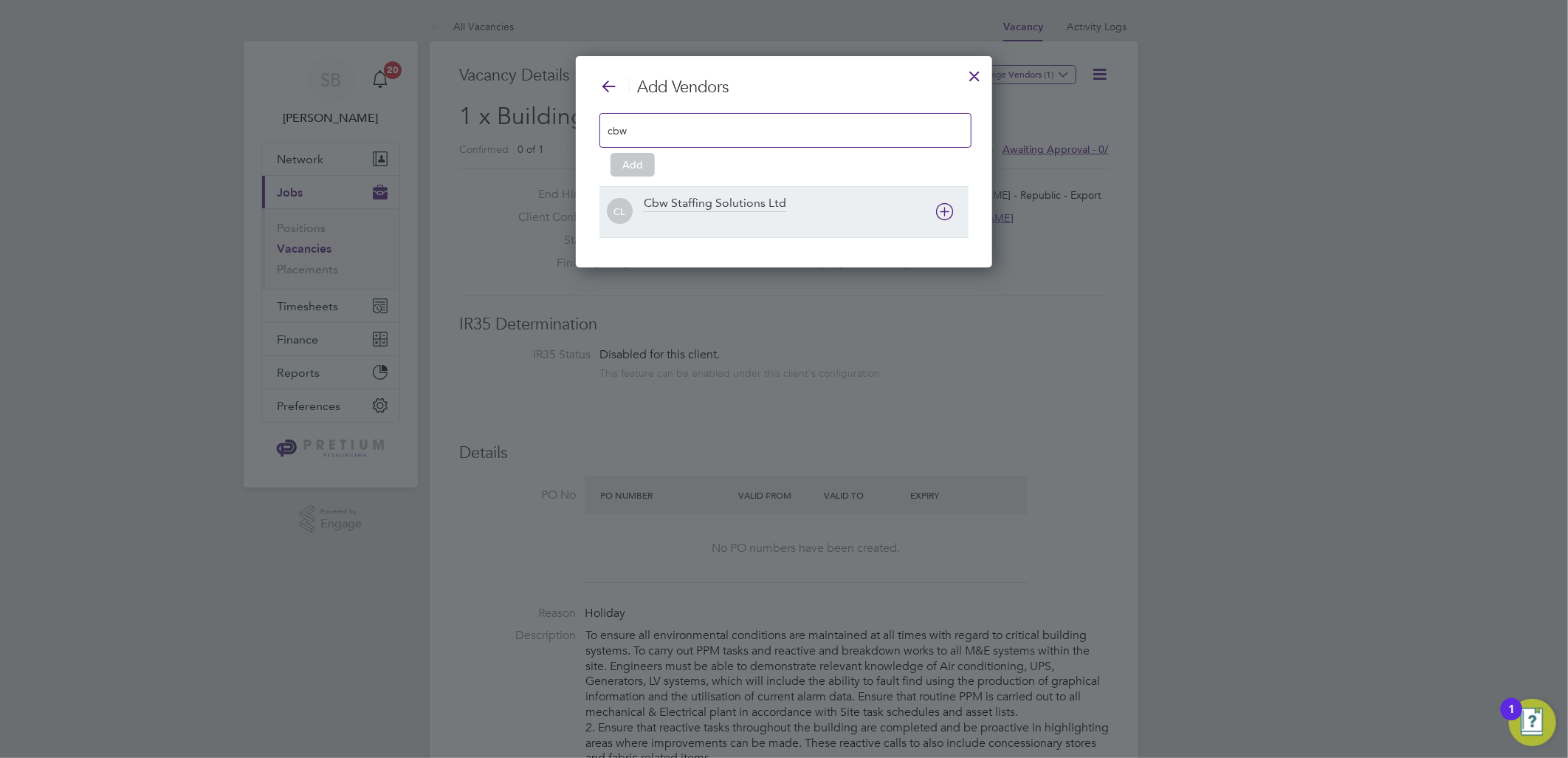
type input "cbw"
click at [698, 210] on div "Cbw Staffing Solutions Ltd" at bounding box center [715, 204] width 142 height 17
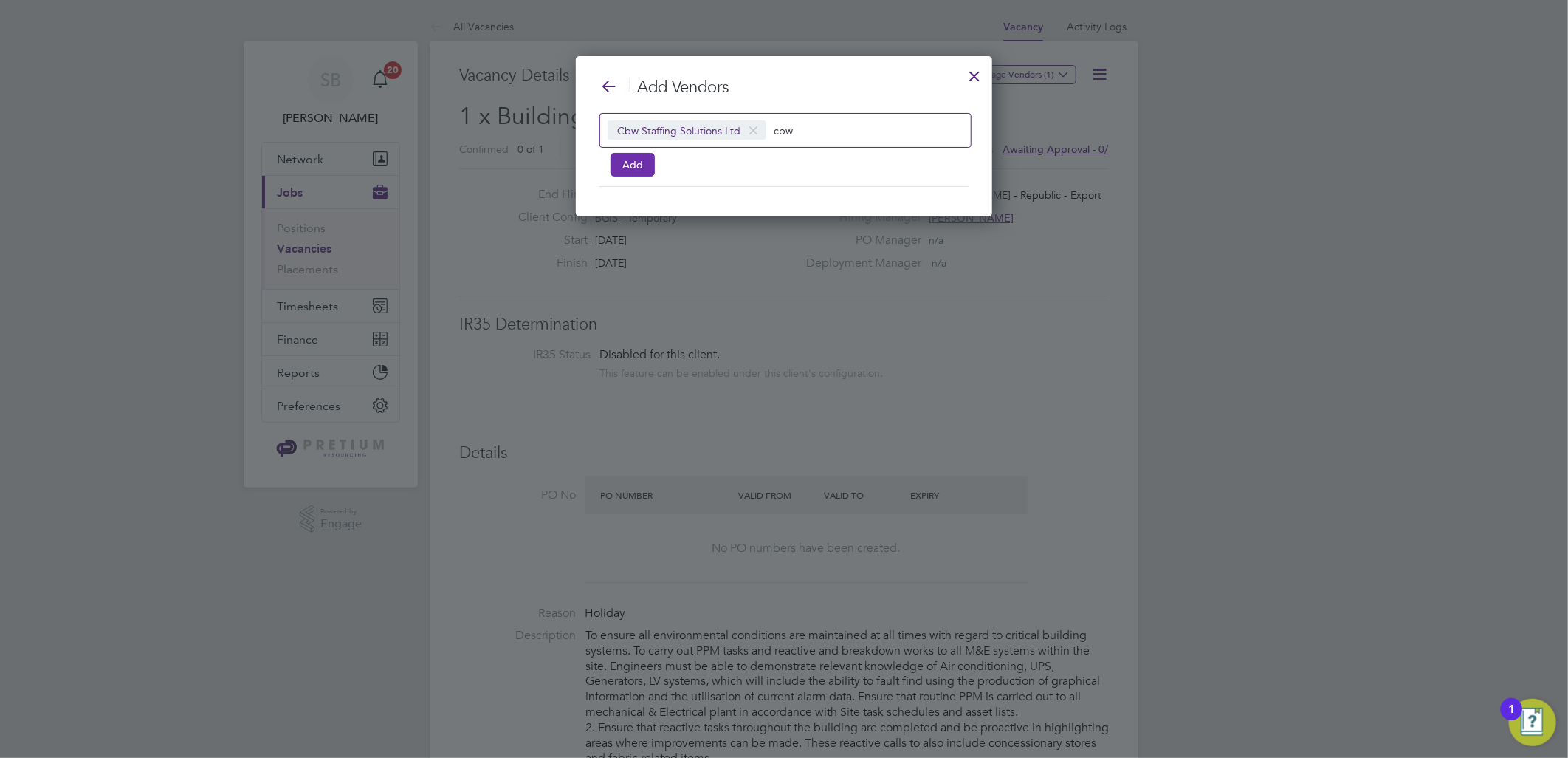
click at [645, 173] on button "Add" at bounding box center [632, 165] width 44 height 24
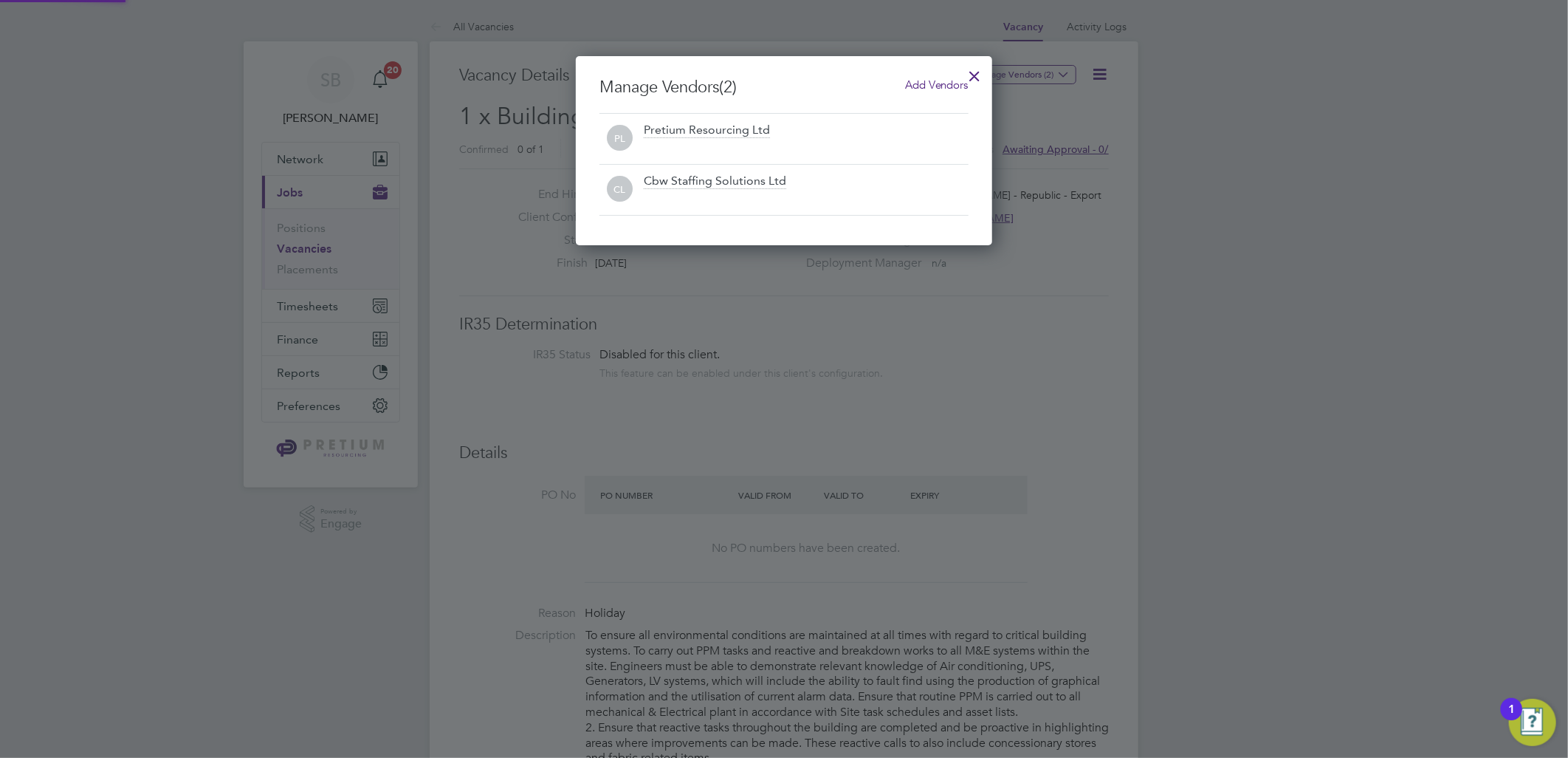
click at [982, 71] on div at bounding box center [975, 72] width 26 height 27
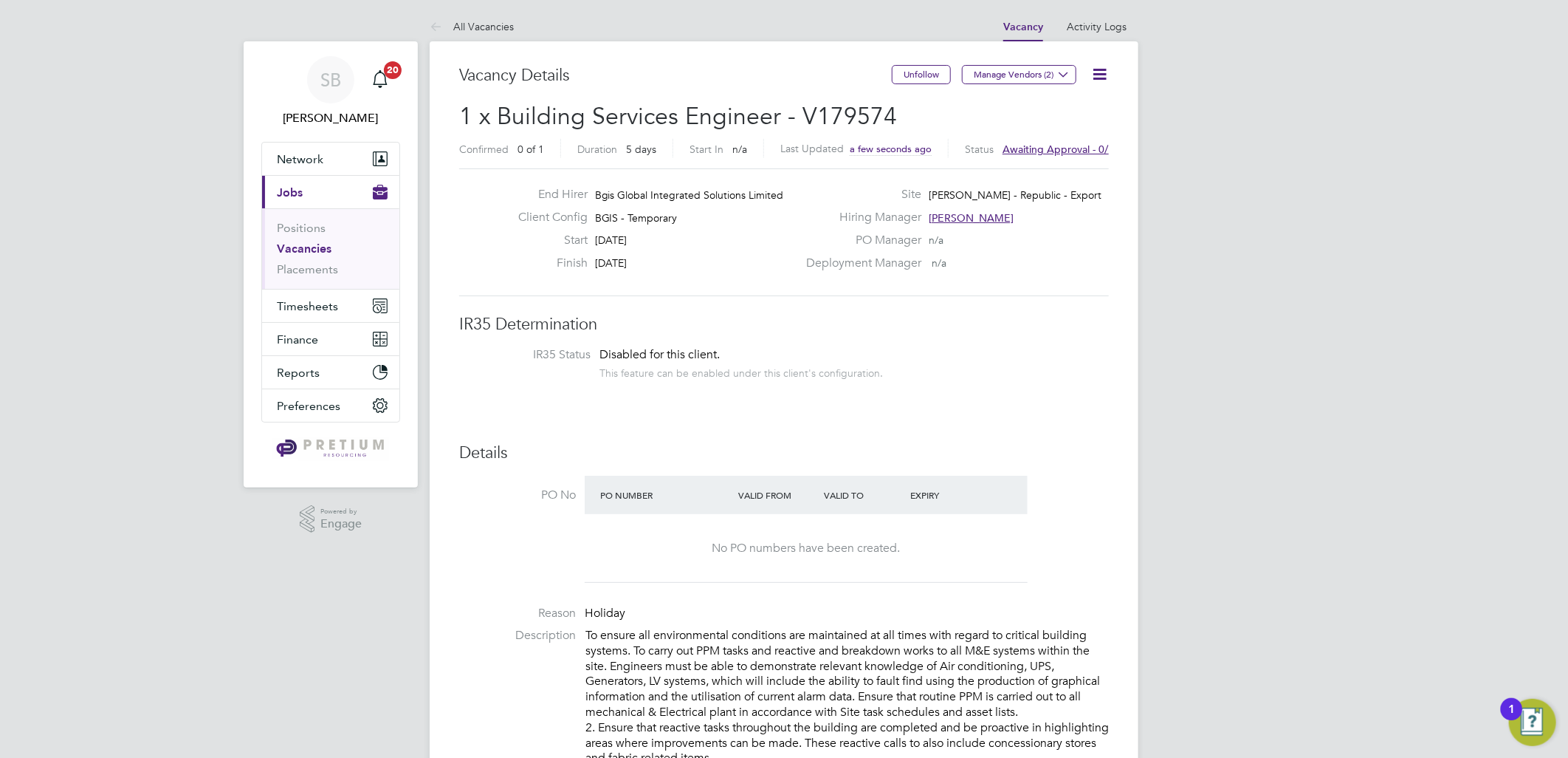
drag, startPoint x: 771, startPoint y: 86, endPoint x: 807, endPoint y: 99, distance: 38.3
click at [780, 89] on div "Vacancy Details" at bounding box center [676, 83] width 433 height 36
click at [827, 113] on span "1 x Building Services Engineer - V179574" at bounding box center [678, 116] width 438 height 29
copy span "V179574"
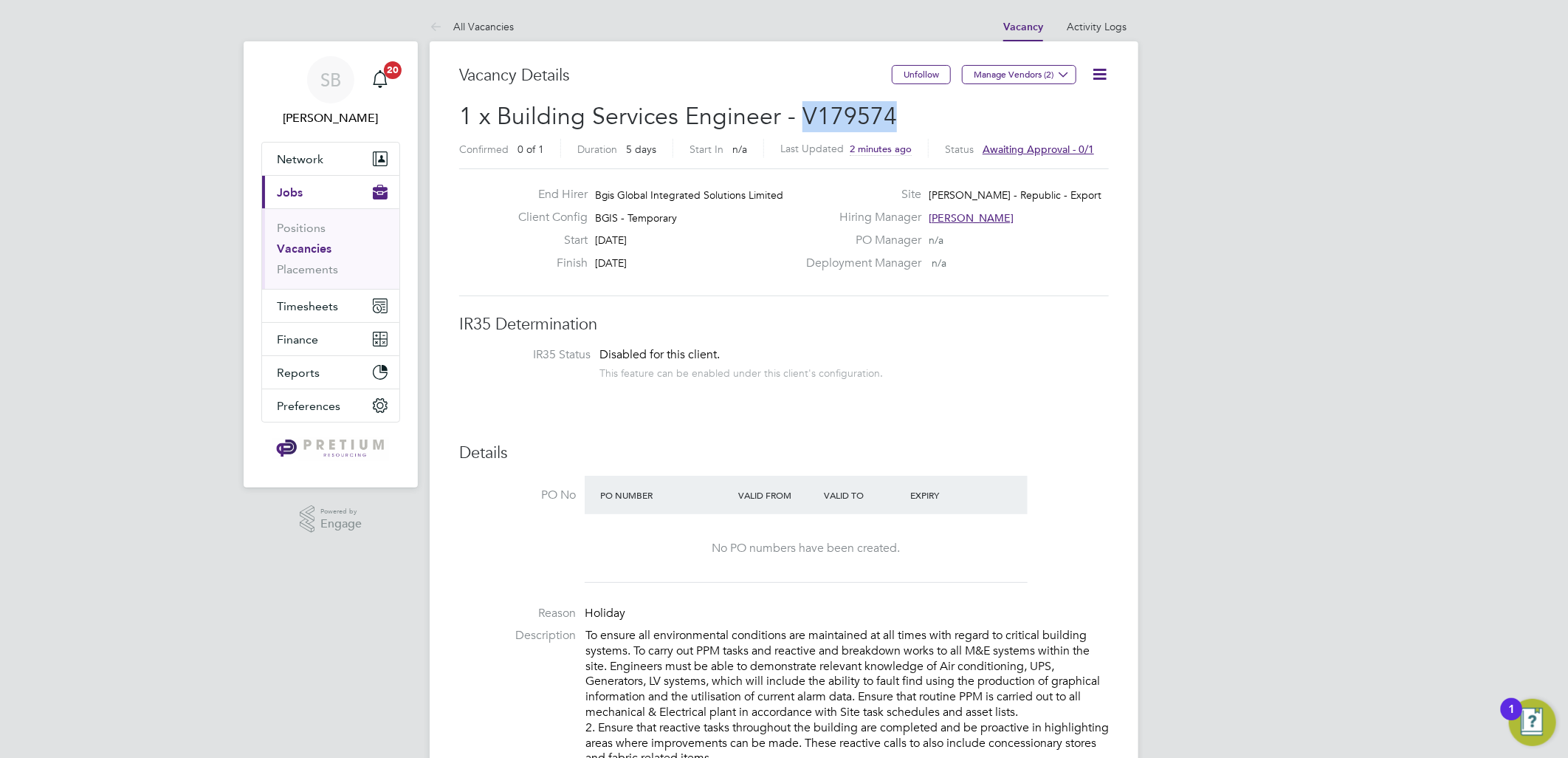
click at [308, 249] on link "Vacancies" at bounding box center [304, 249] width 55 height 14
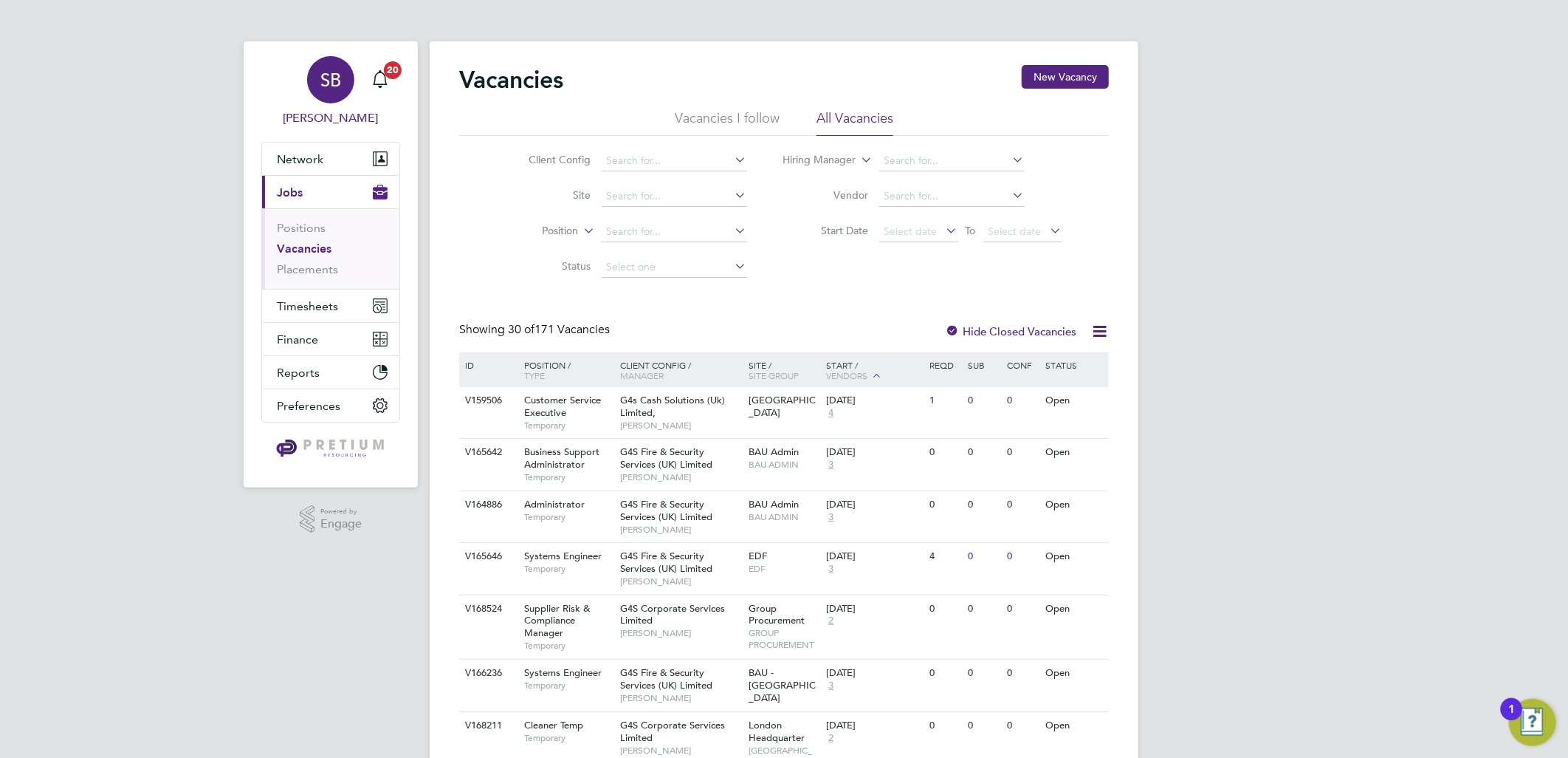
click at [320, 72] on span "SB" at bounding box center [330, 80] width 21 height 19
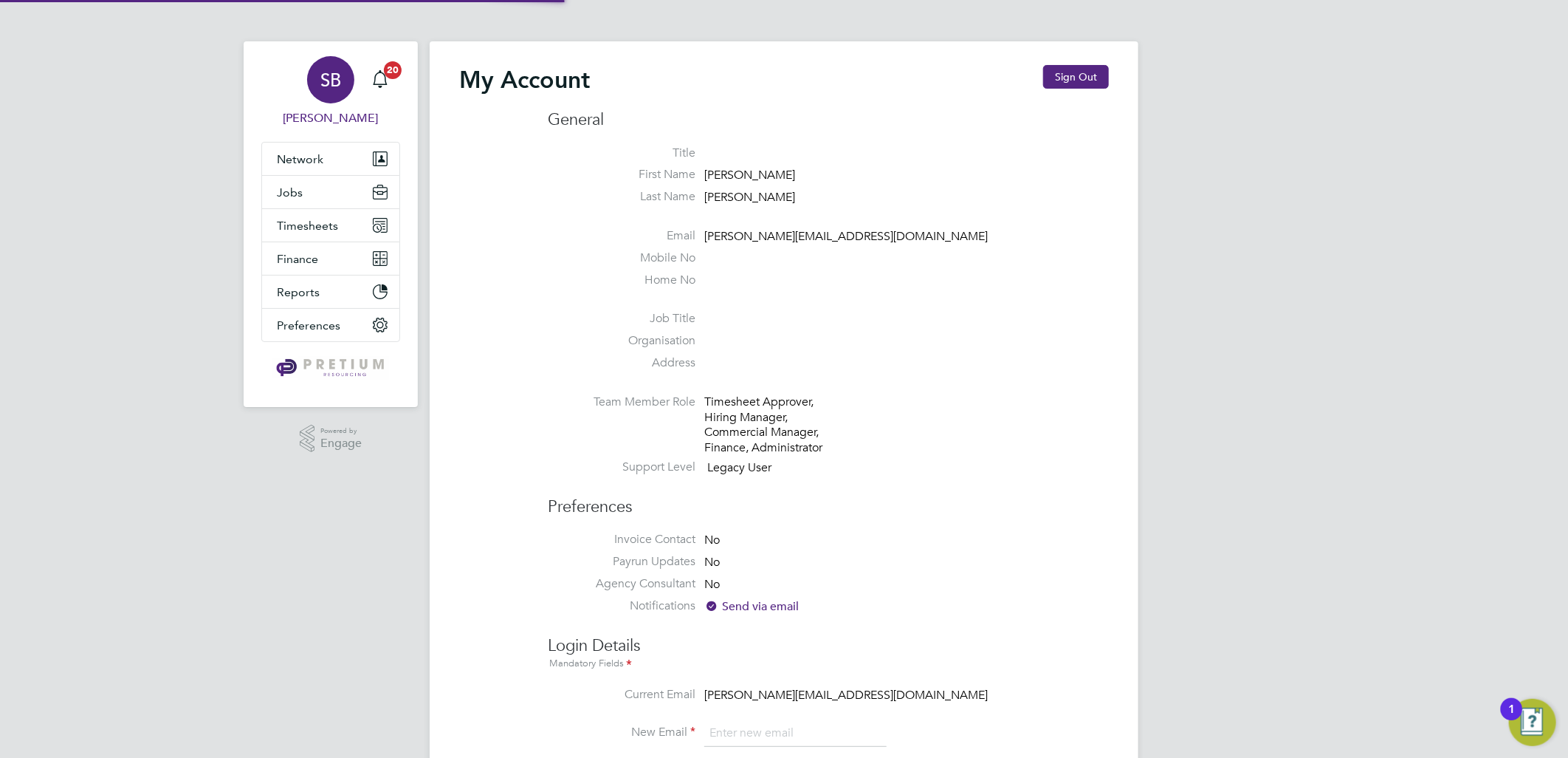
type input "sasha.baird@pretiumresourcing.co.uk"
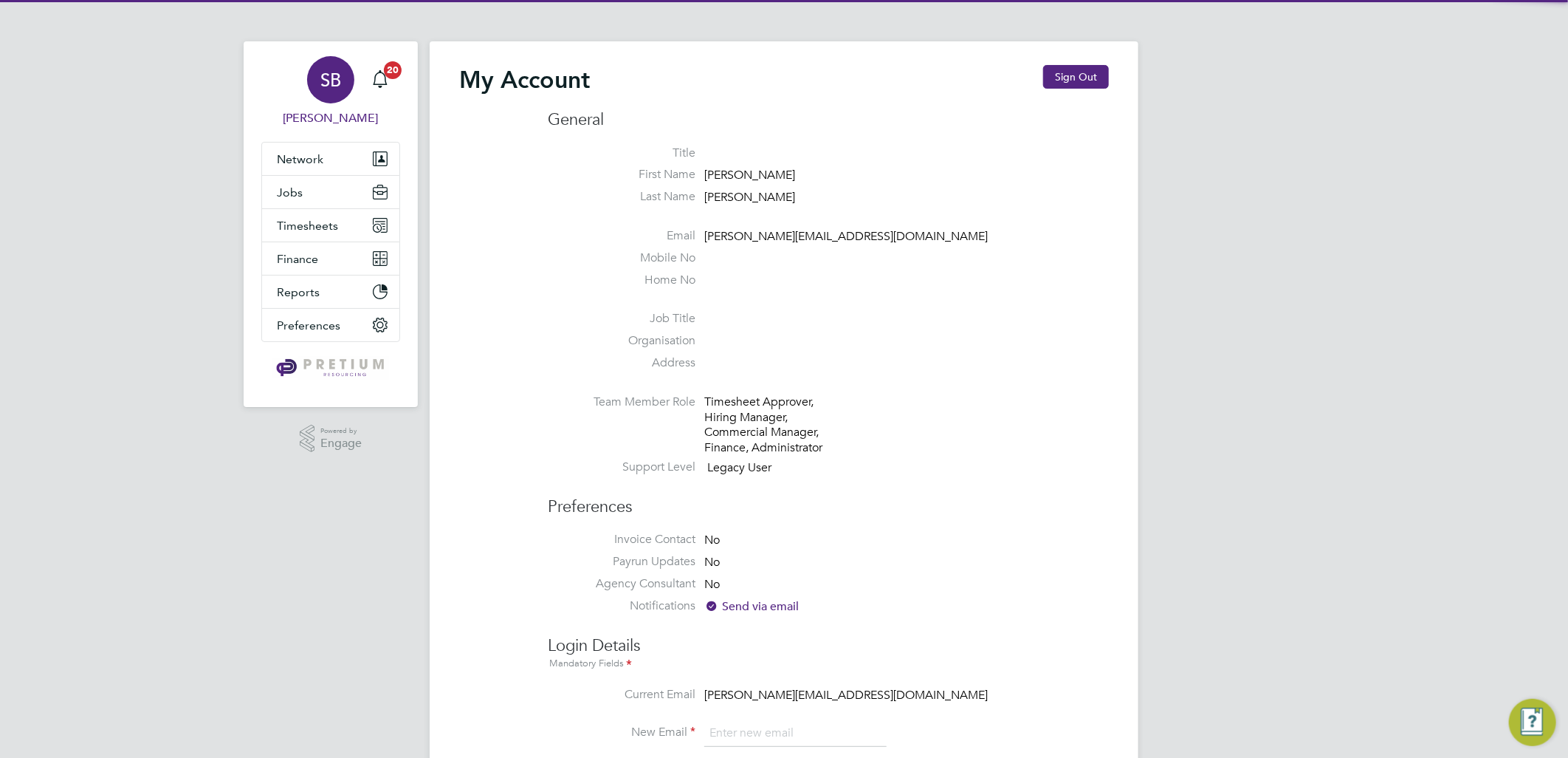
drag, startPoint x: 1101, startPoint y: 74, endPoint x: 1075, endPoint y: 94, distance: 32.8
click at [1095, 78] on div "My Account Sign Out General Title First Name Sasha Last Name Baird Email sasha.…" at bounding box center [784, 679] width 709 height 1276
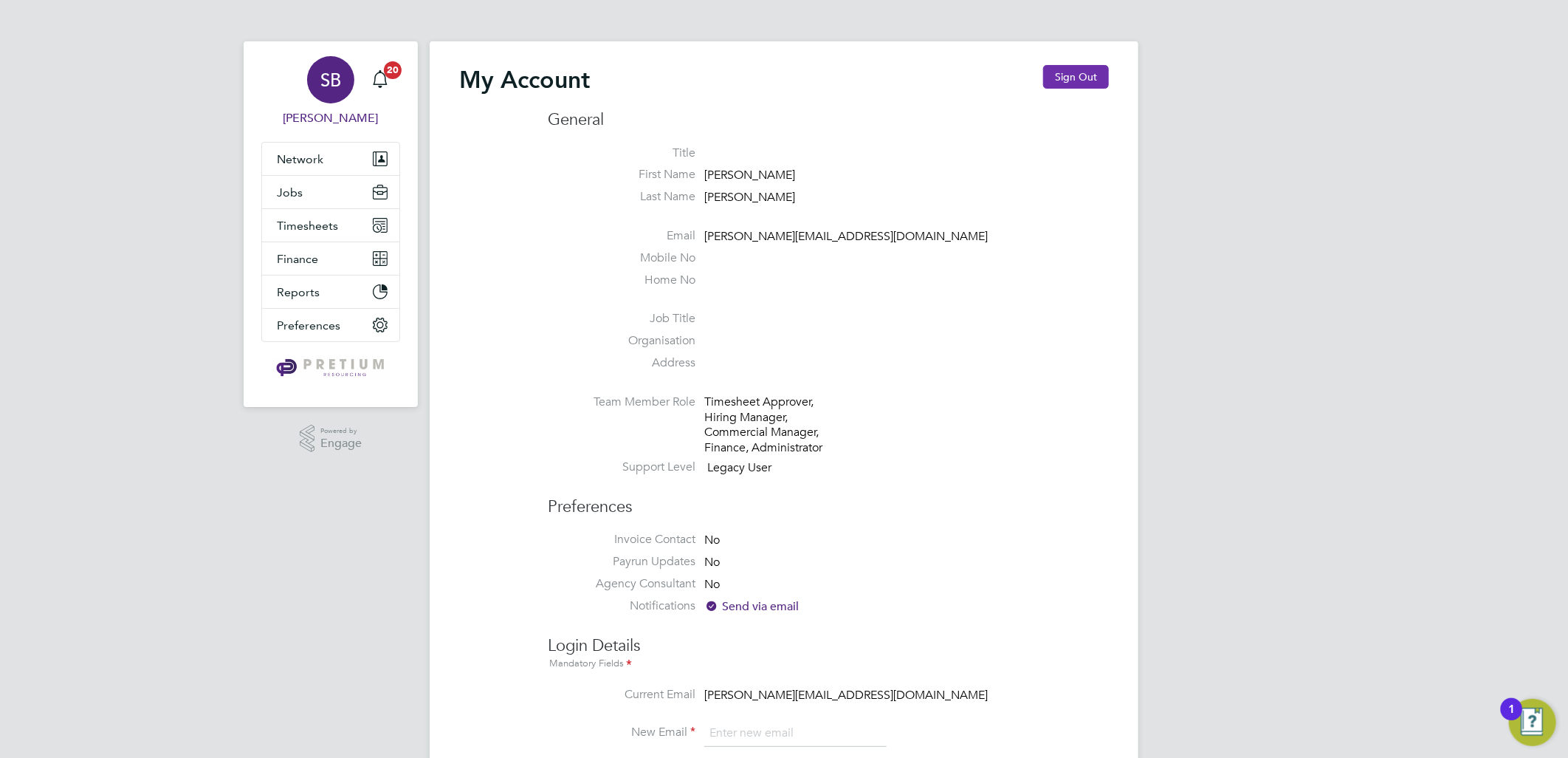
click at [1072, 84] on button "Sign Out" at bounding box center [1075, 76] width 65 height 24
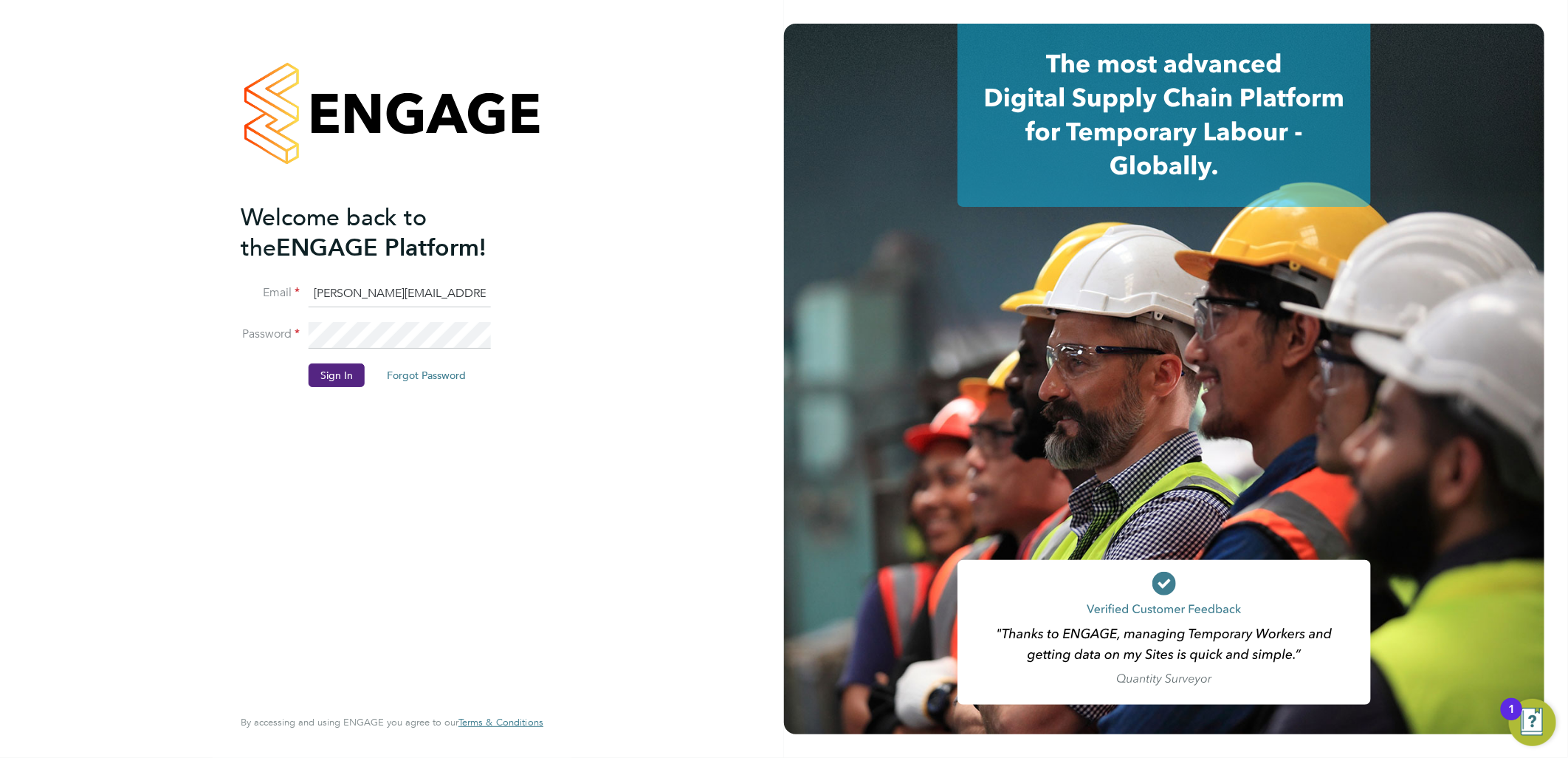
drag, startPoint x: 370, startPoint y: 292, endPoint x: 72, endPoint y: 298, distance: 298.1
click at [72, 298] on div "Welcome back to the ENGAGE Platform! Email sasha.baird@pretiumresourcing.co.uk …" at bounding box center [392, 379] width 784 height 758
type input "bgis@pretiumresourcing.co.uk"
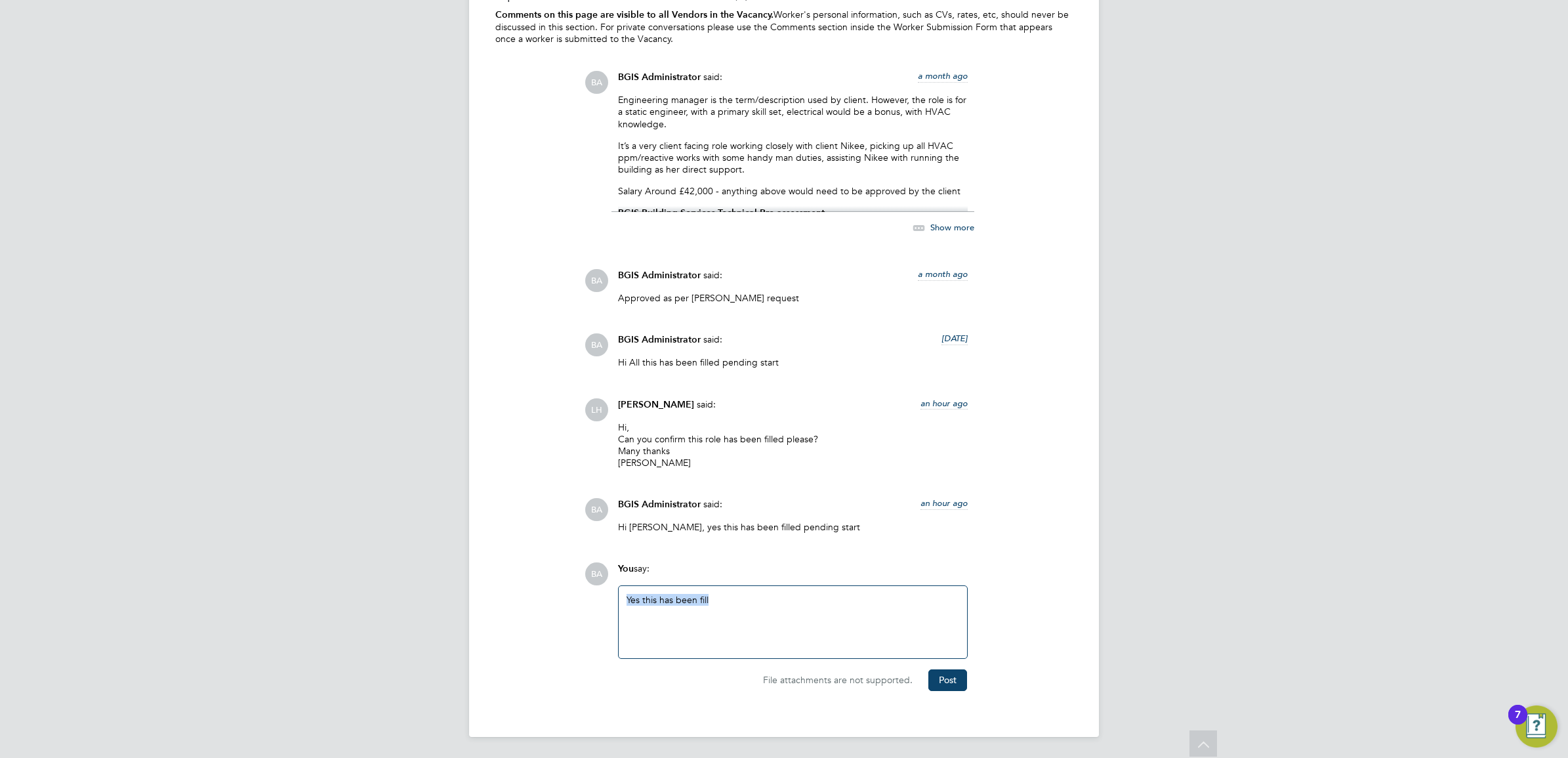
drag, startPoint x: 835, startPoint y: 615, endPoint x: 313, endPoint y: 530, distance: 528.9
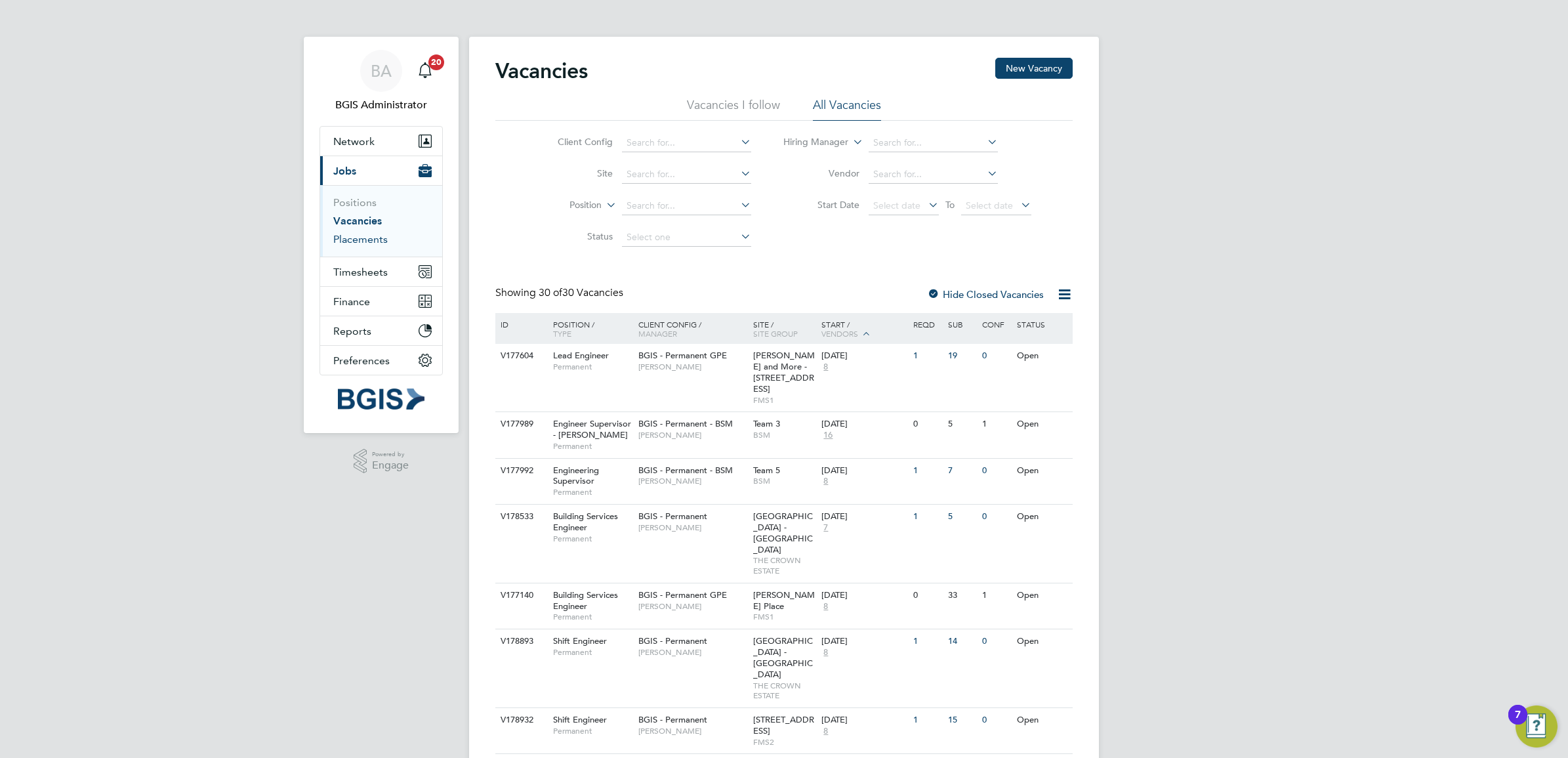
click at [358, 244] on link "Placements" at bounding box center [361, 239] width 54 height 13
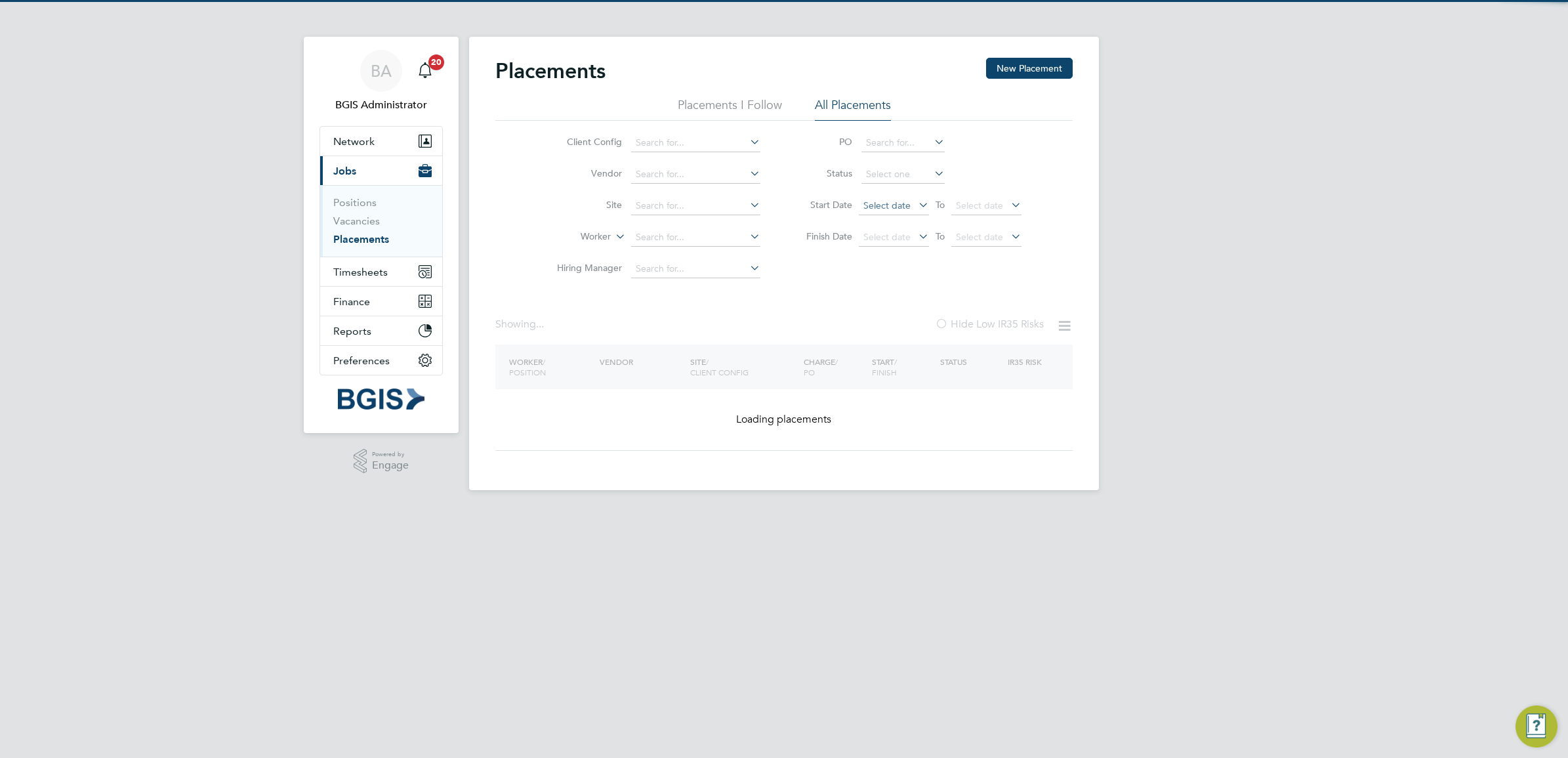
click at [871, 197] on span "Select date" at bounding box center [893, 206] width 70 height 18
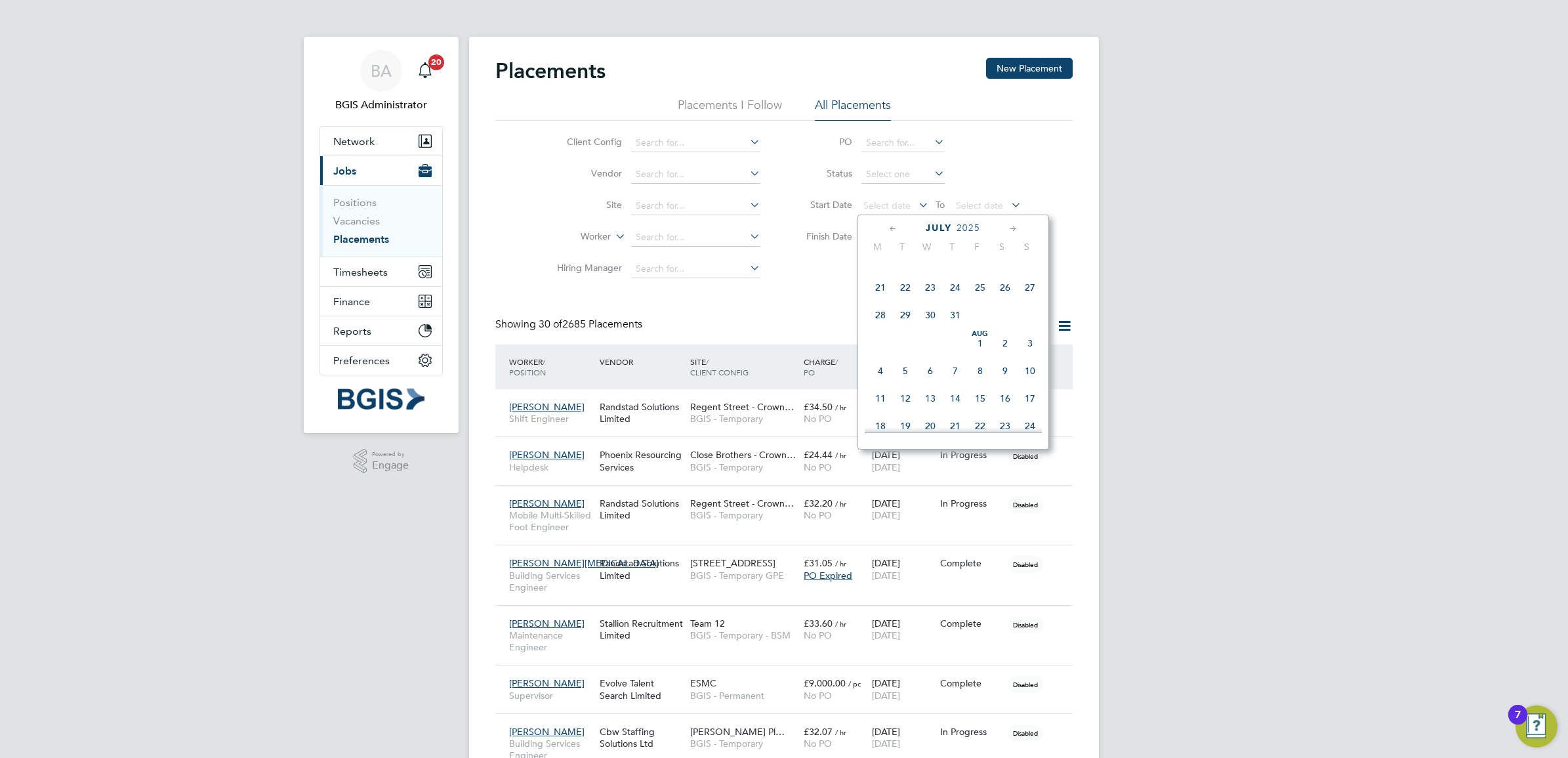
click at [978, 354] on span "[DATE]" at bounding box center [980, 343] width 25 height 25
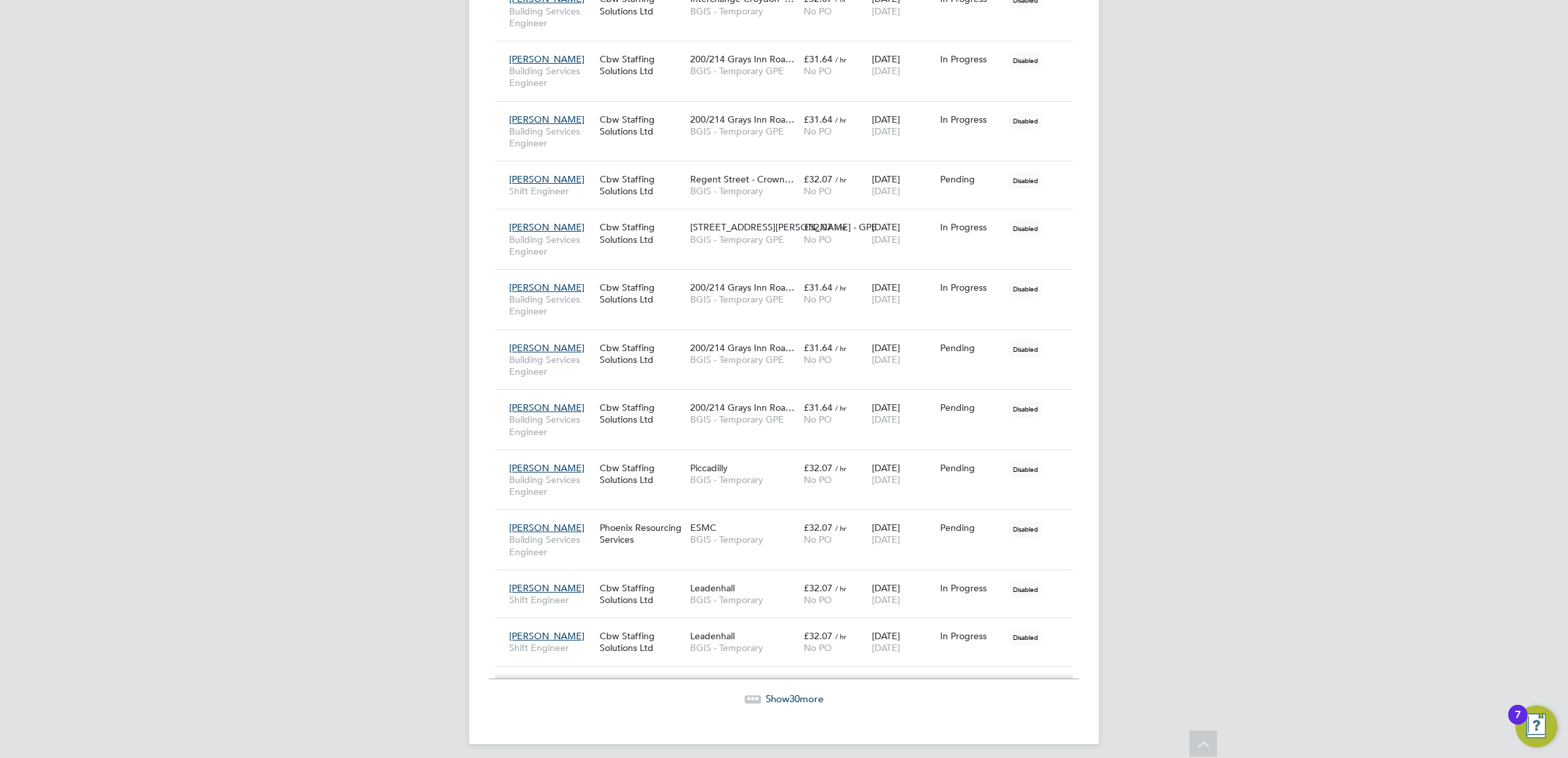
drag, startPoint x: 790, startPoint y: 693, endPoint x: 807, endPoint y: 686, distance: 18.4
click at [790, 693] on span "30" at bounding box center [795, 698] width 10 height 13
